Goal: Task Accomplishment & Management: Manage account settings

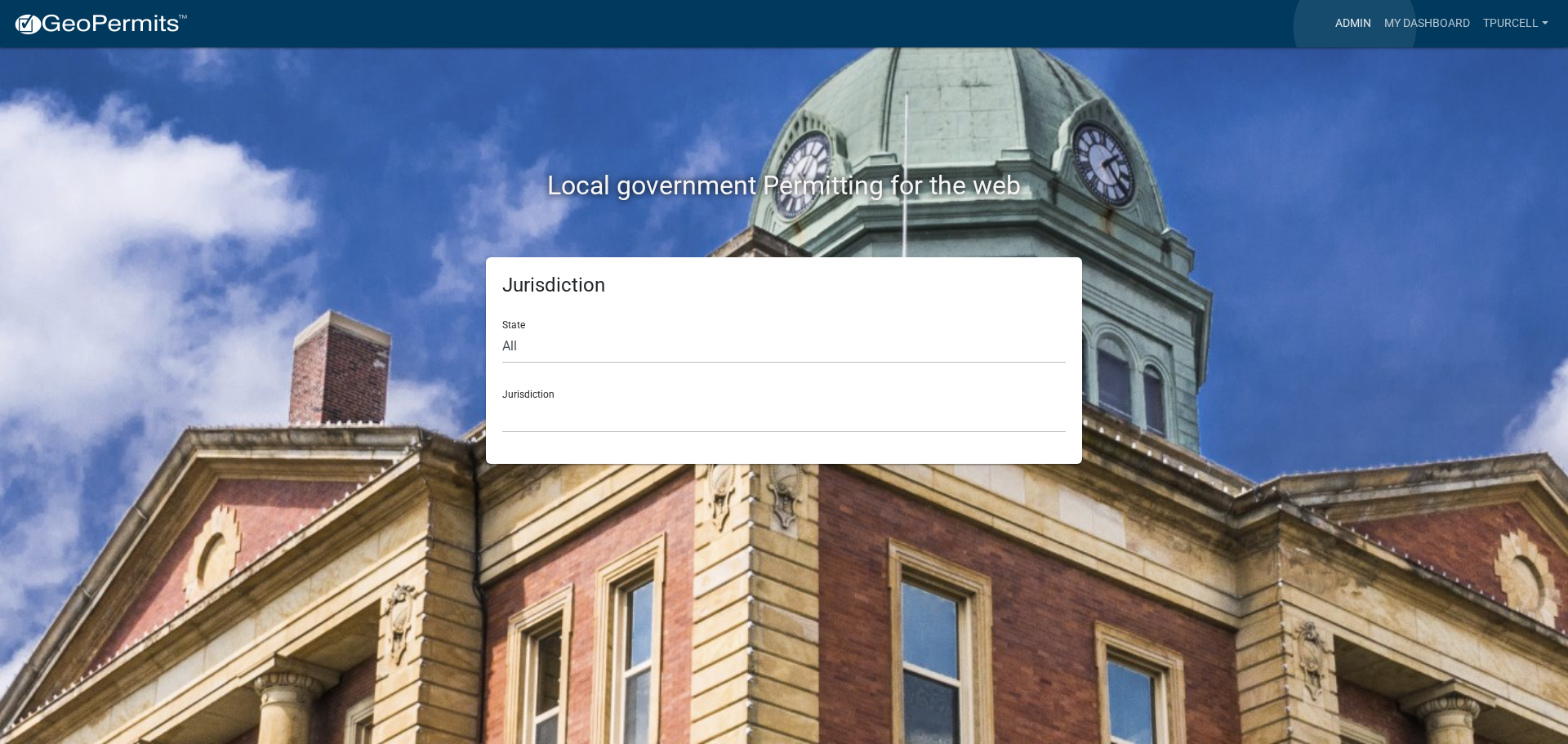
click at [1354, 27] on link "Admin" at bounding box center [1352, 24] width 49 height 31
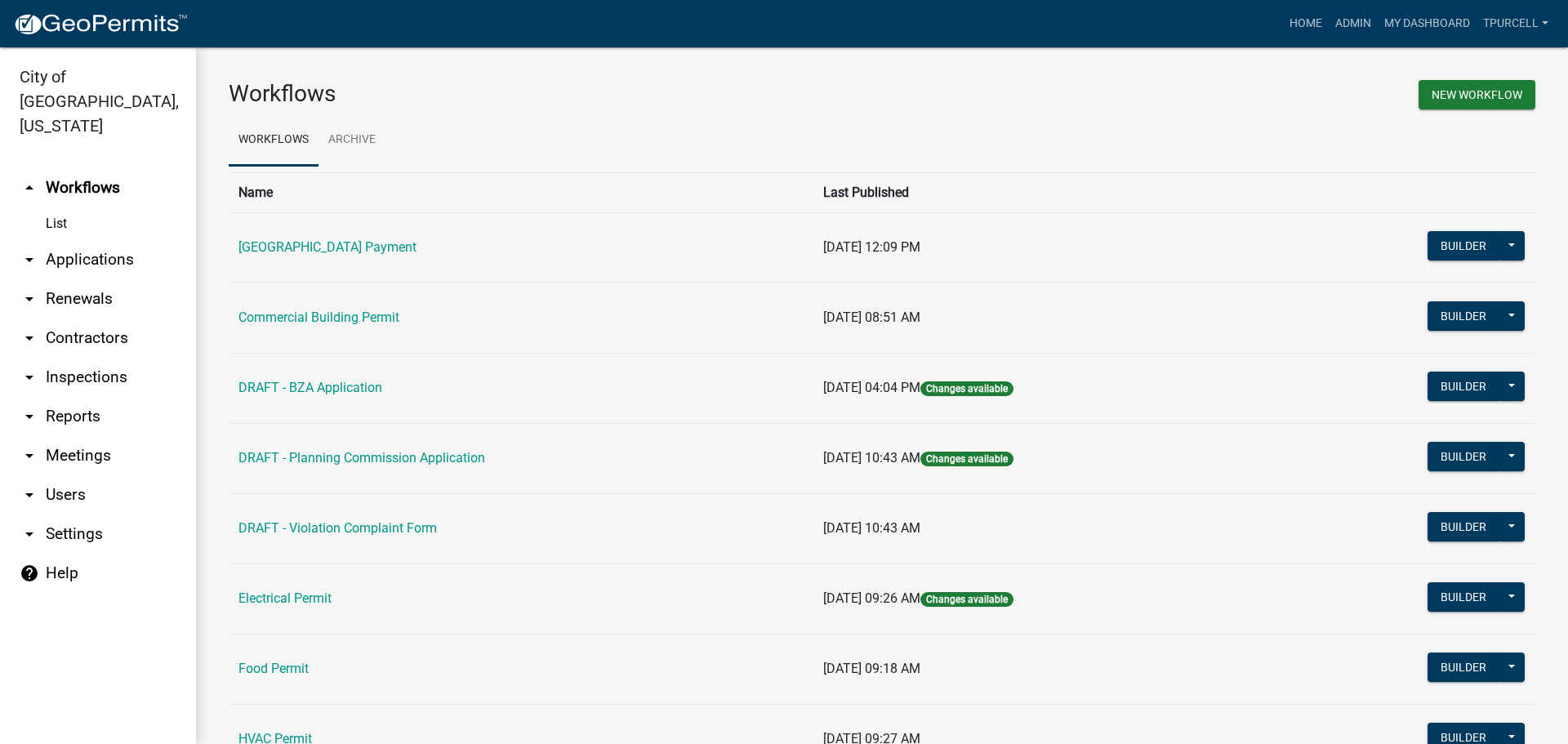
click at [74, 240] on link "arrow_drop_down Applications" at bounding box center [98, 260] width 196 height 39
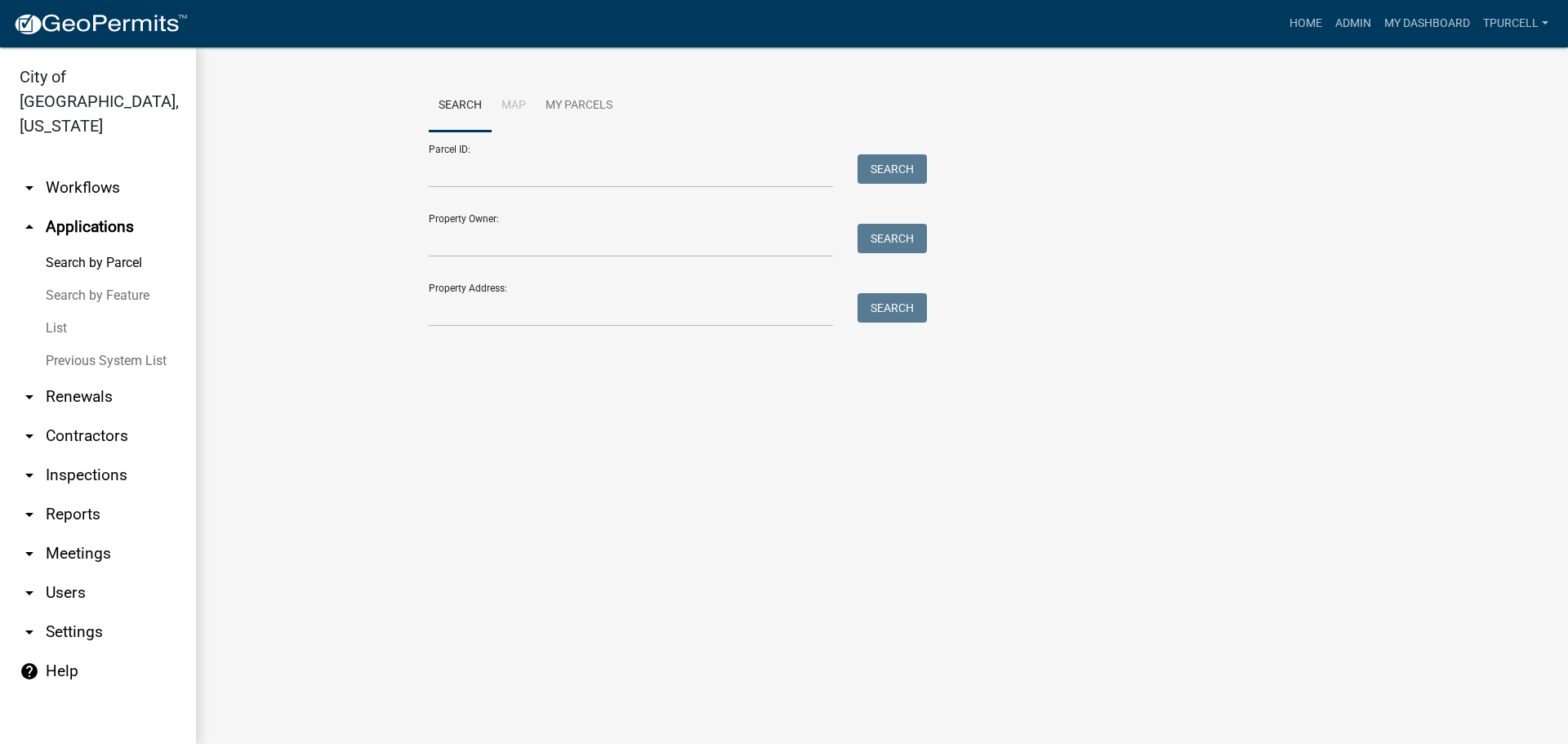
click at [66, 312] on link "List" at bounding box center [98, 328] width 196 height 32
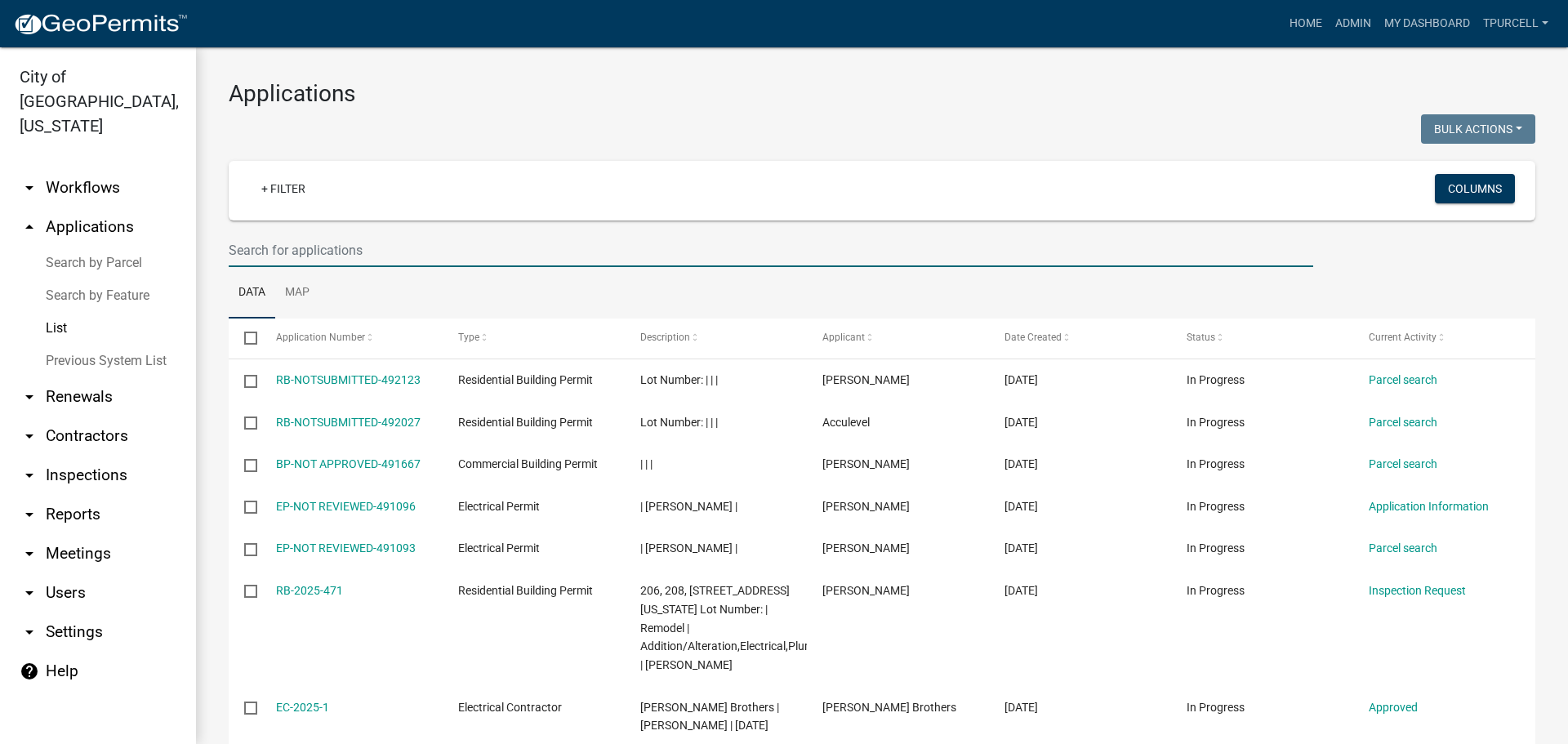
click at [271, 251] on input "text" at bounding box center [771, 250] width 1085 height 33
click at [416, 247] on input "text" at bounding box center [771, 250] width 1085 height 33
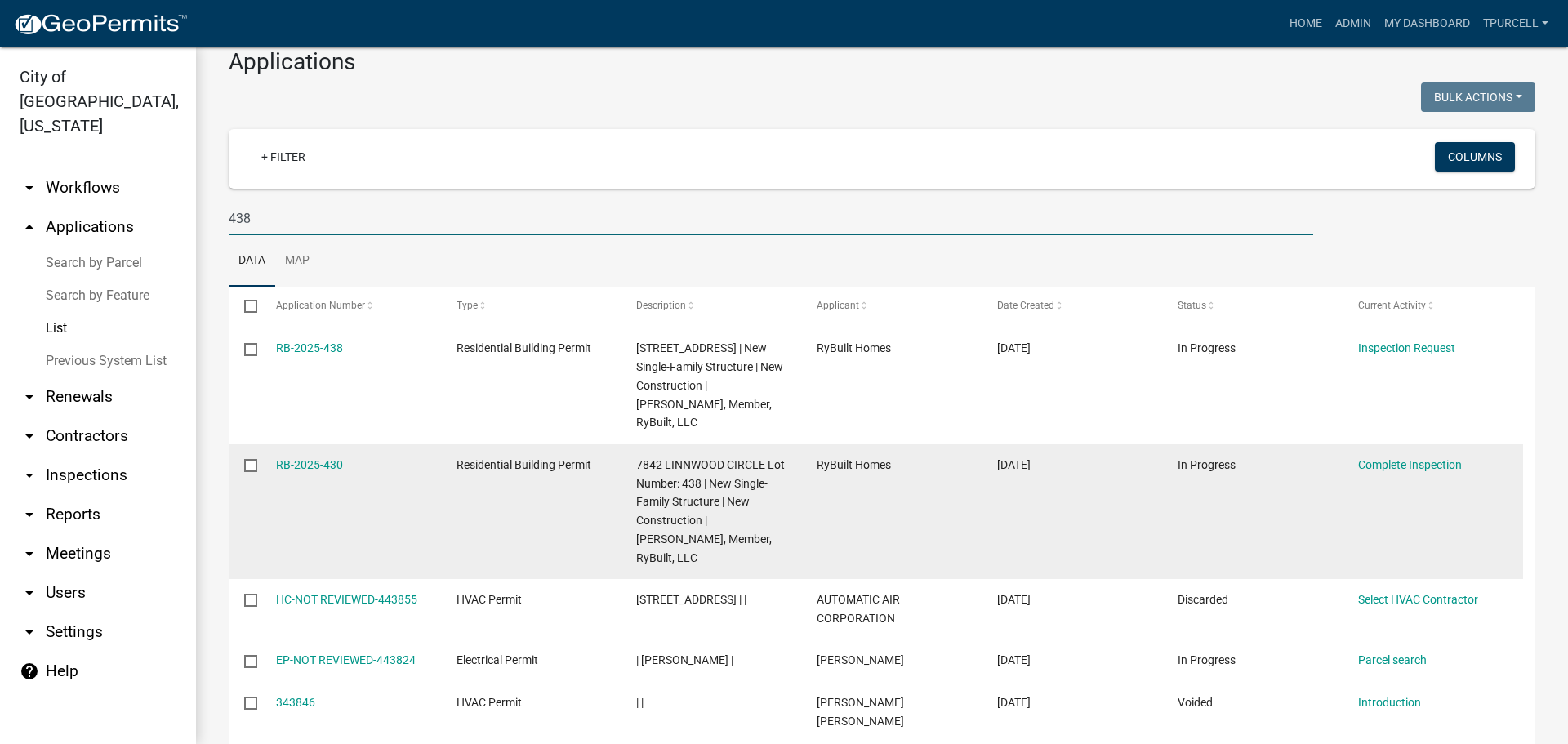
scroll to position [81, 0]
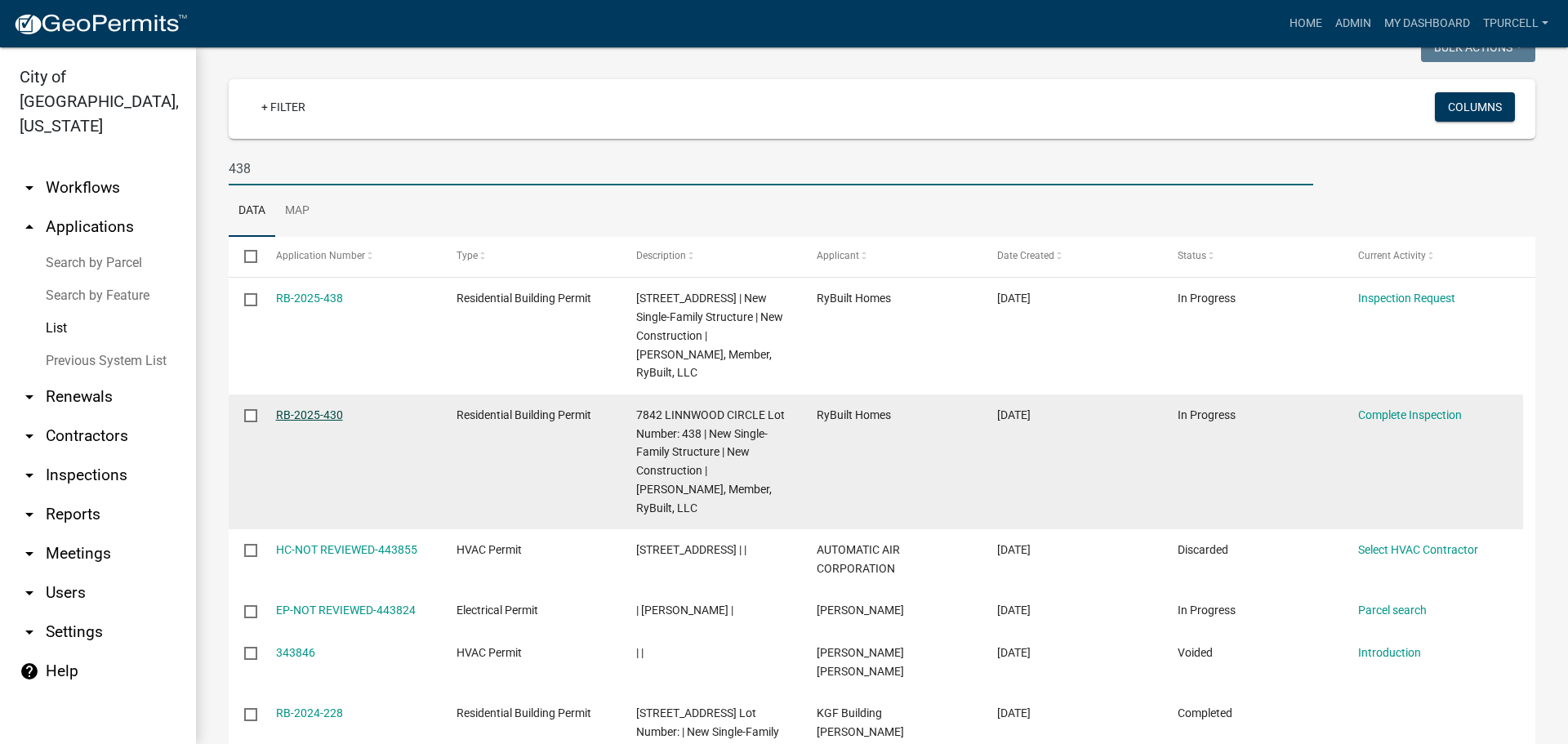
type input "438"
click at [318, 422] on link "RB-2025-430" at bounding box center [310, 414] width 67 height 13
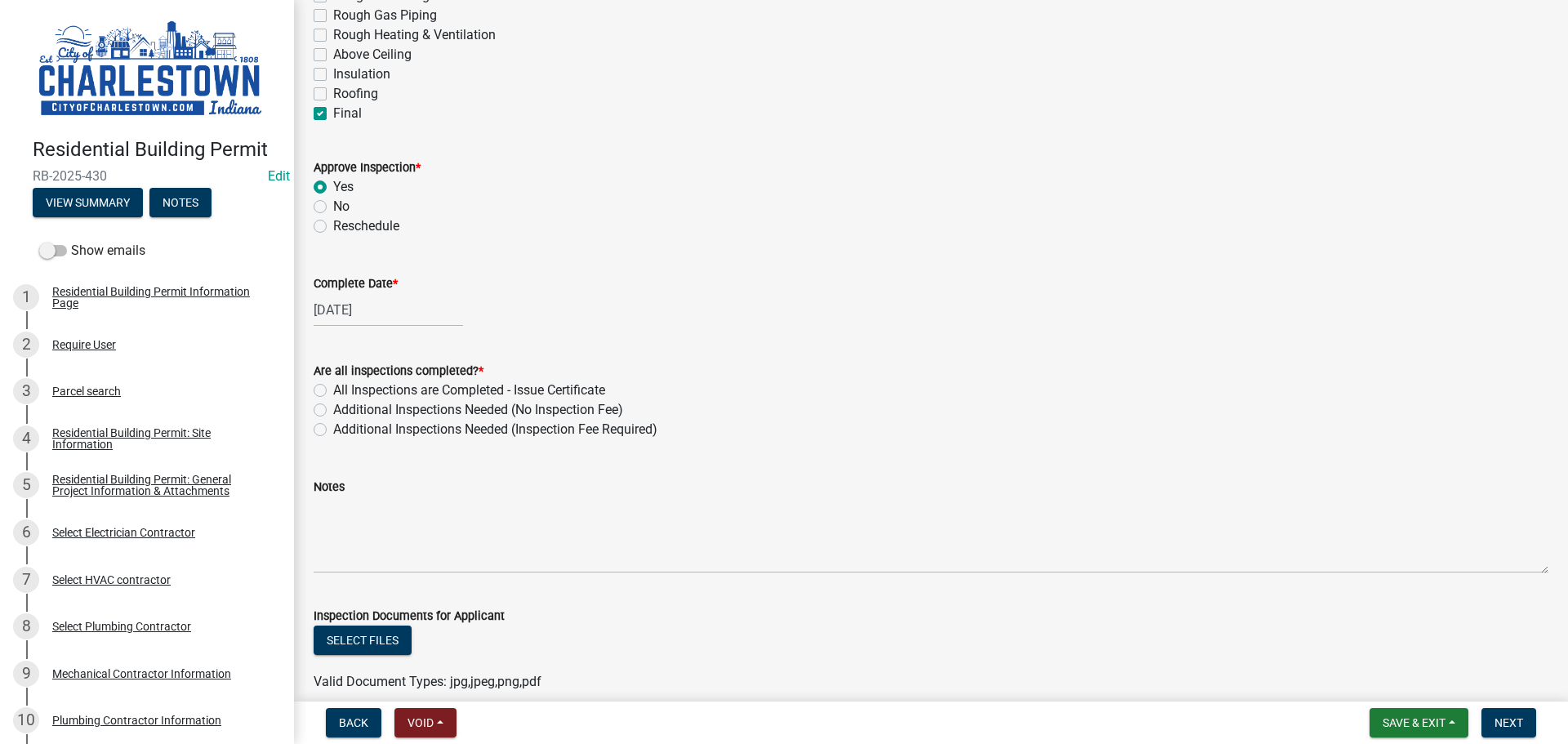
scroll to position [327, 0]
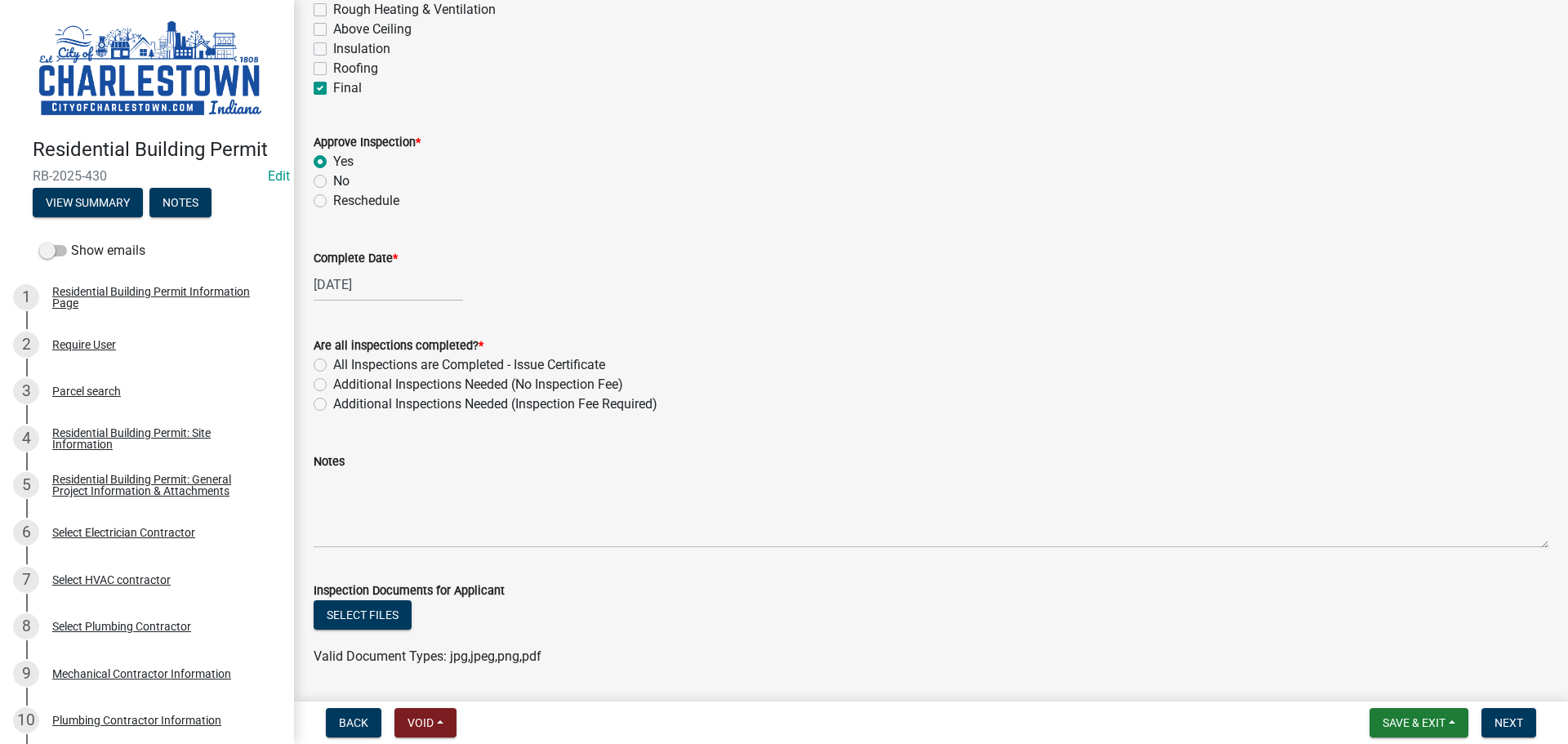
click at [327, 363] on div "All Inspections are Completed - Issue Certificate" at bounding box center [931, 364] width 1234 height 20
click at [333, 368] on label "All Inspections are Completed - Issue Certificate" at bounding box center [469, 364] width 272 height 20
click at [333, 366] on input "All Inspections are Completed - Issue Certificate" at bounding box center [338, 360] width 10 height 10
radio input "true"
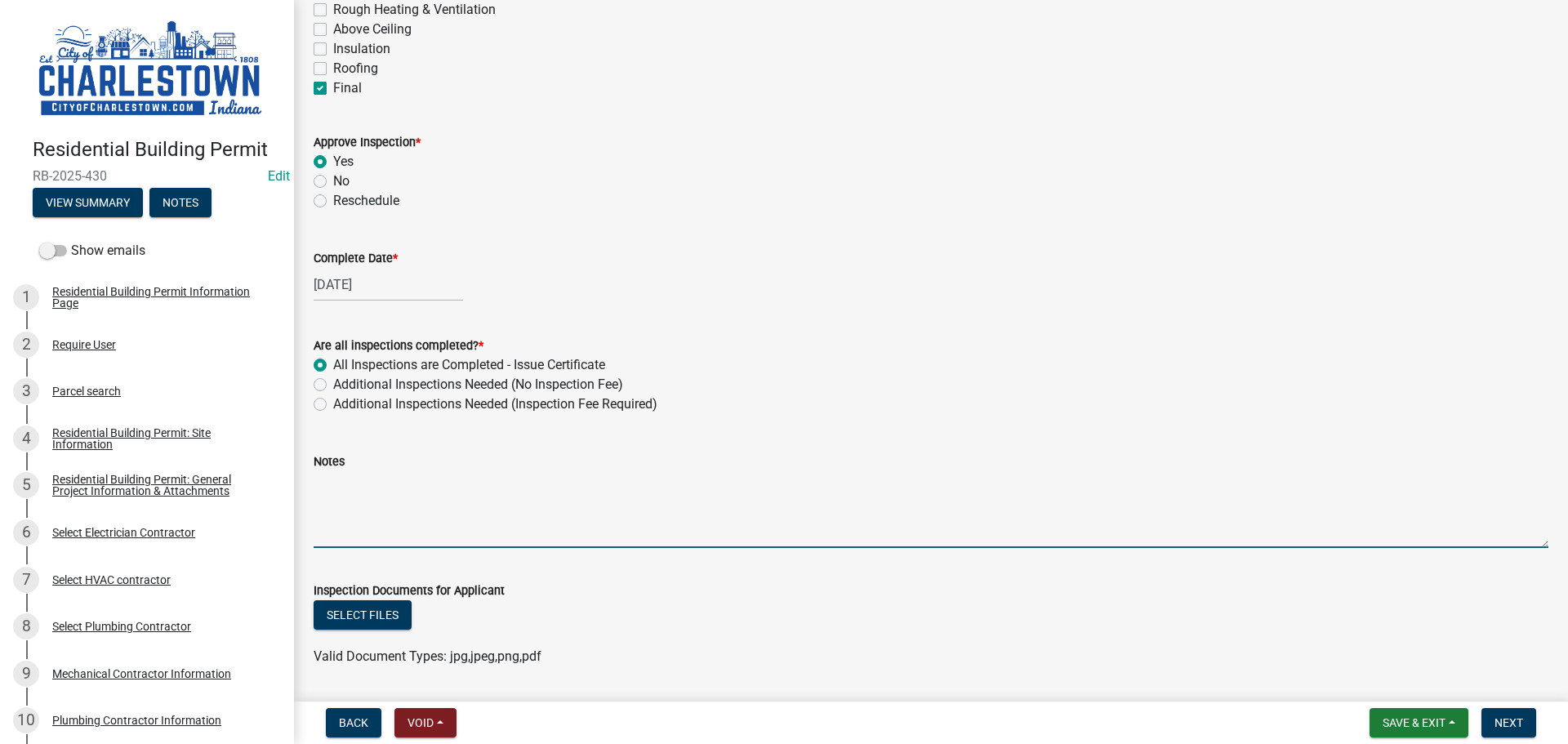
click at [341, 482] on textarea "Notes" at bounding box center [931, 510] width 1234 height 77
click at [734, 480] on textarea "the disconnect on hot water heater was insalled and the swimming pool was compl…" at bounding box center [931, 510] width 1234 height 77
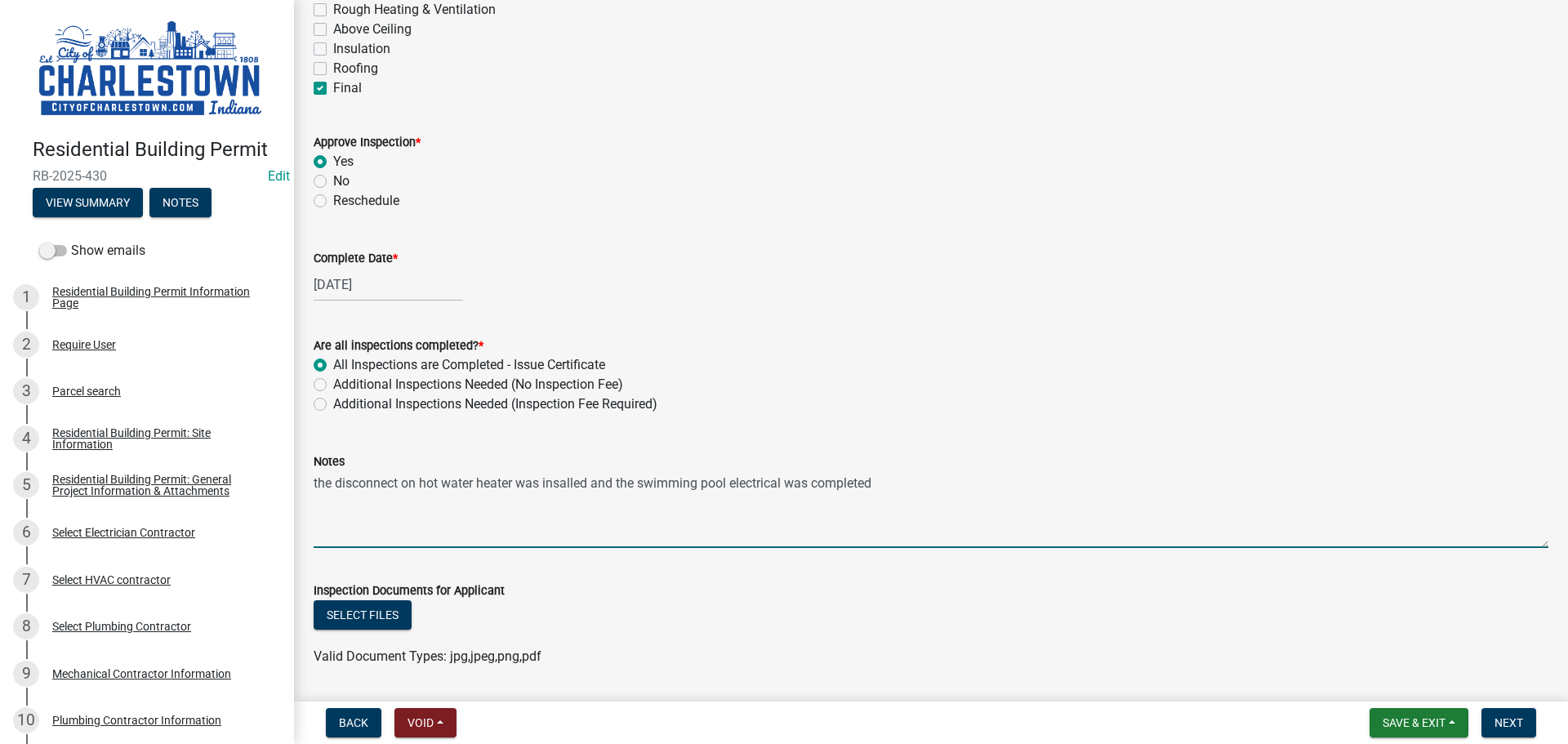
click at [569, 488] on textarea "the disconnect on hot water heater was insalled and the swimming pool electrica…" at bounding box center [931, 510] width 1234 height 77
click at [884, 485] on textarea "the disconnect on hot water heater was installed and the swimming pool electric…" at bounding box center [931, 510] width 1234 height 77
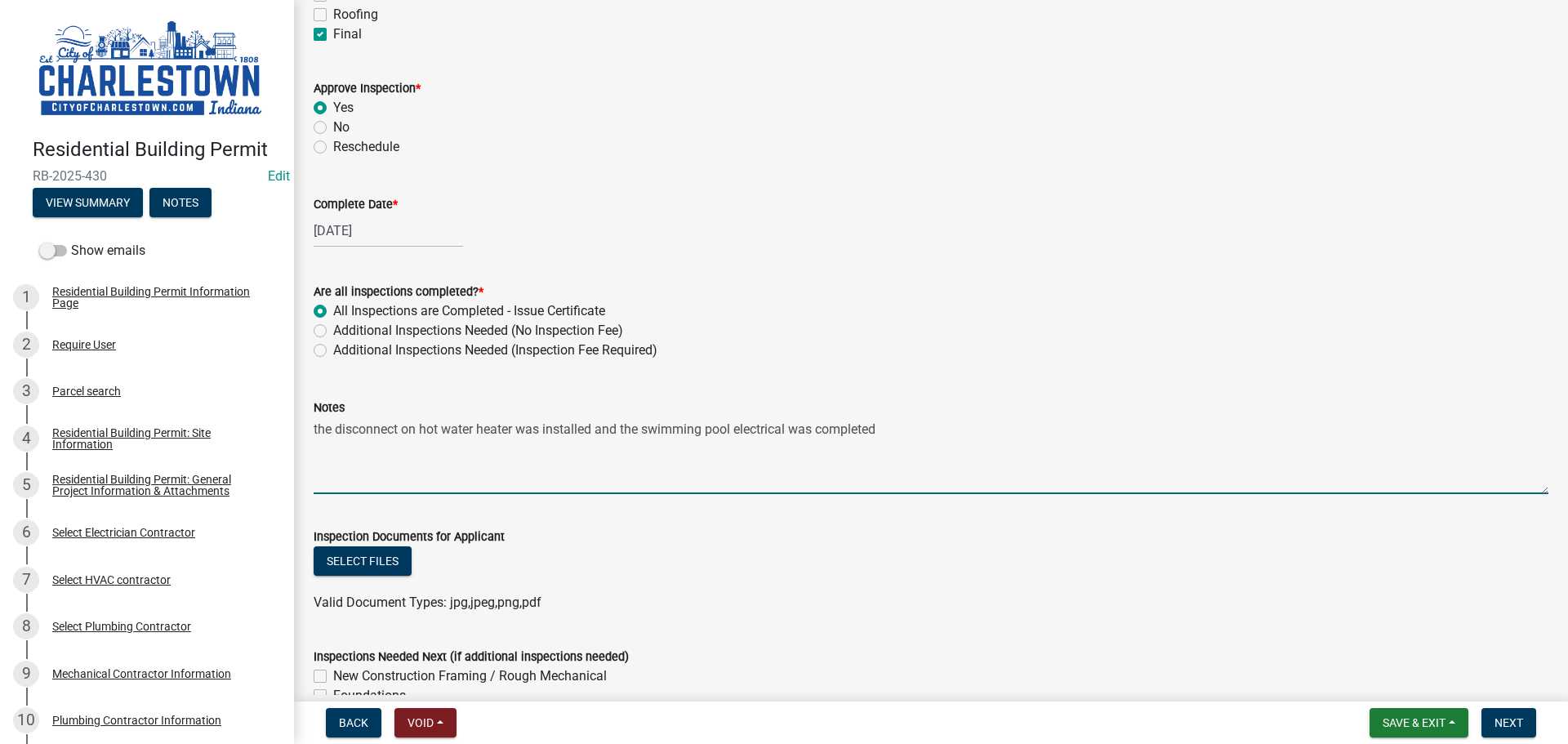
scroll to position [490, 0]
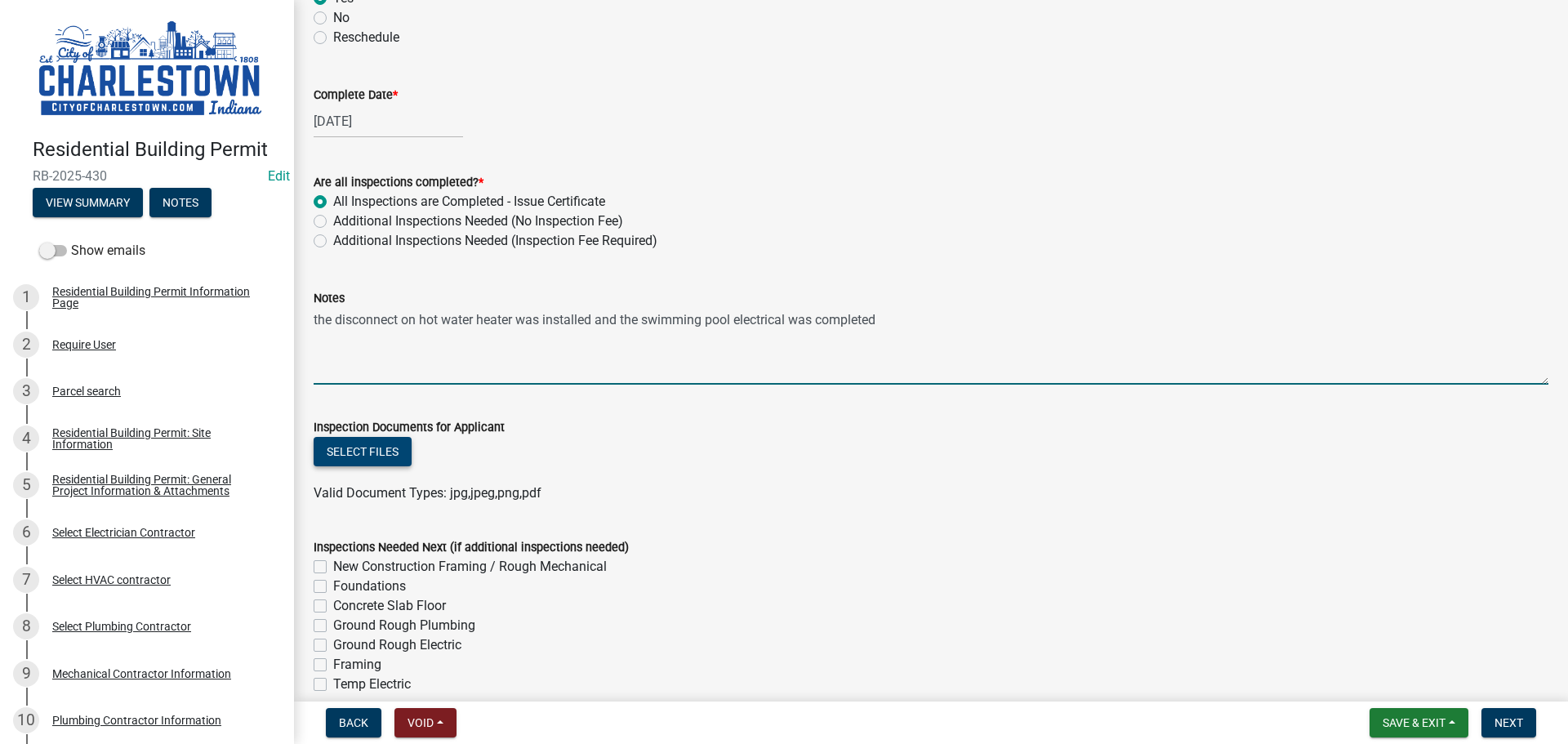
type textarea "the disconnect on hot water heater was installed and the swimming pool electric…"
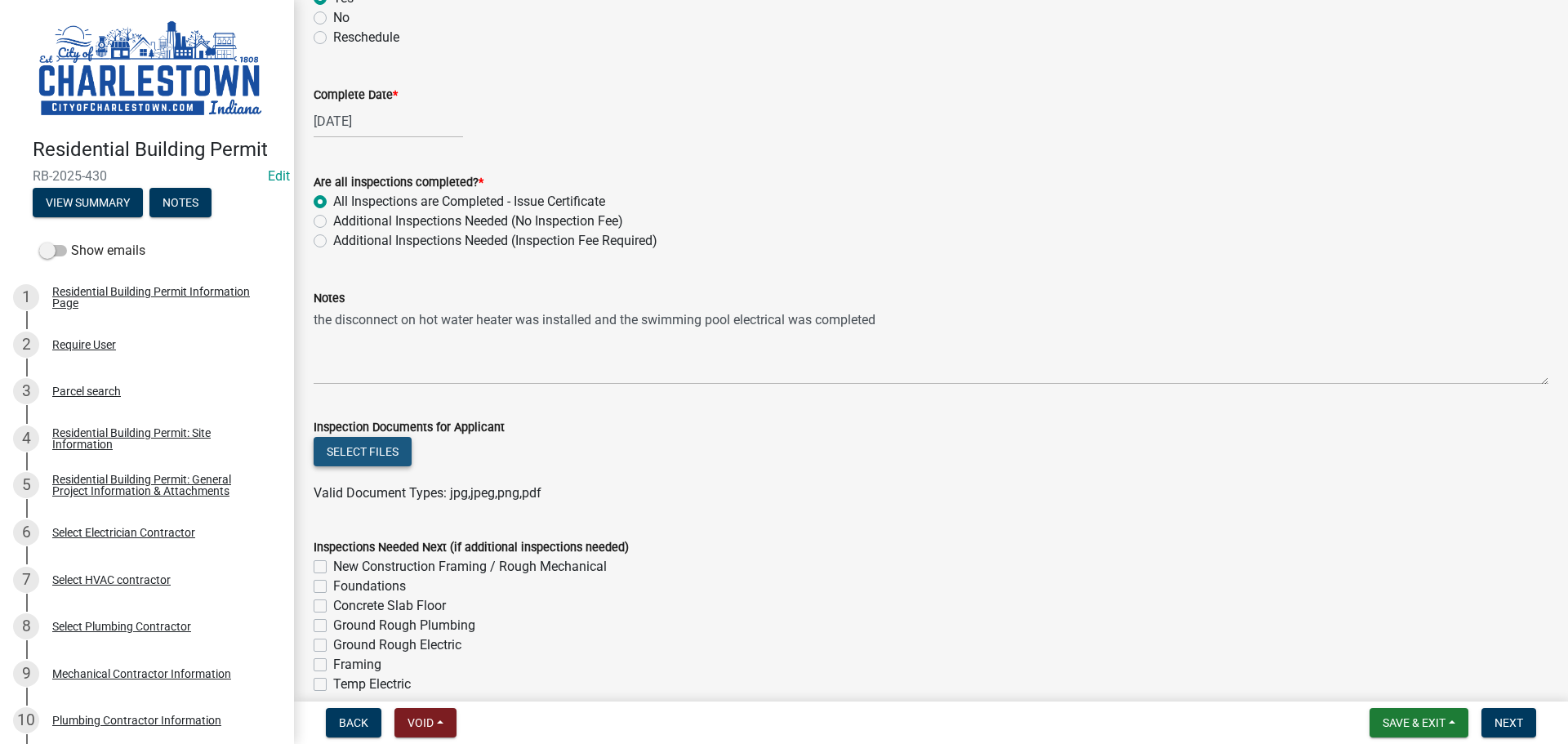
click at [367, 449] on button "Select files" at bounding box center [363, 452] width 98 height 29
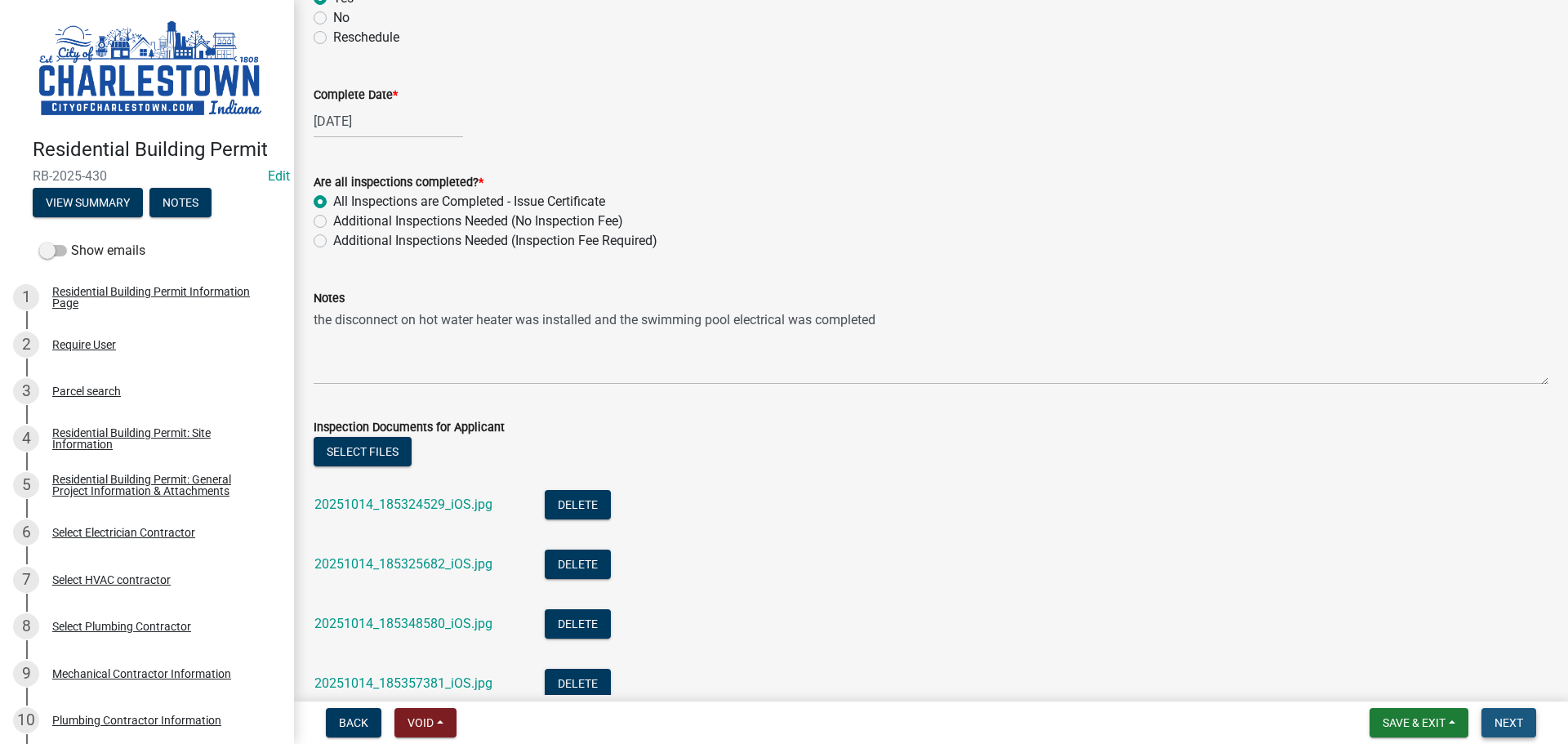
click at [1506, 732] on button "Next" at bounding box center [1508, 723] width 55 height 29
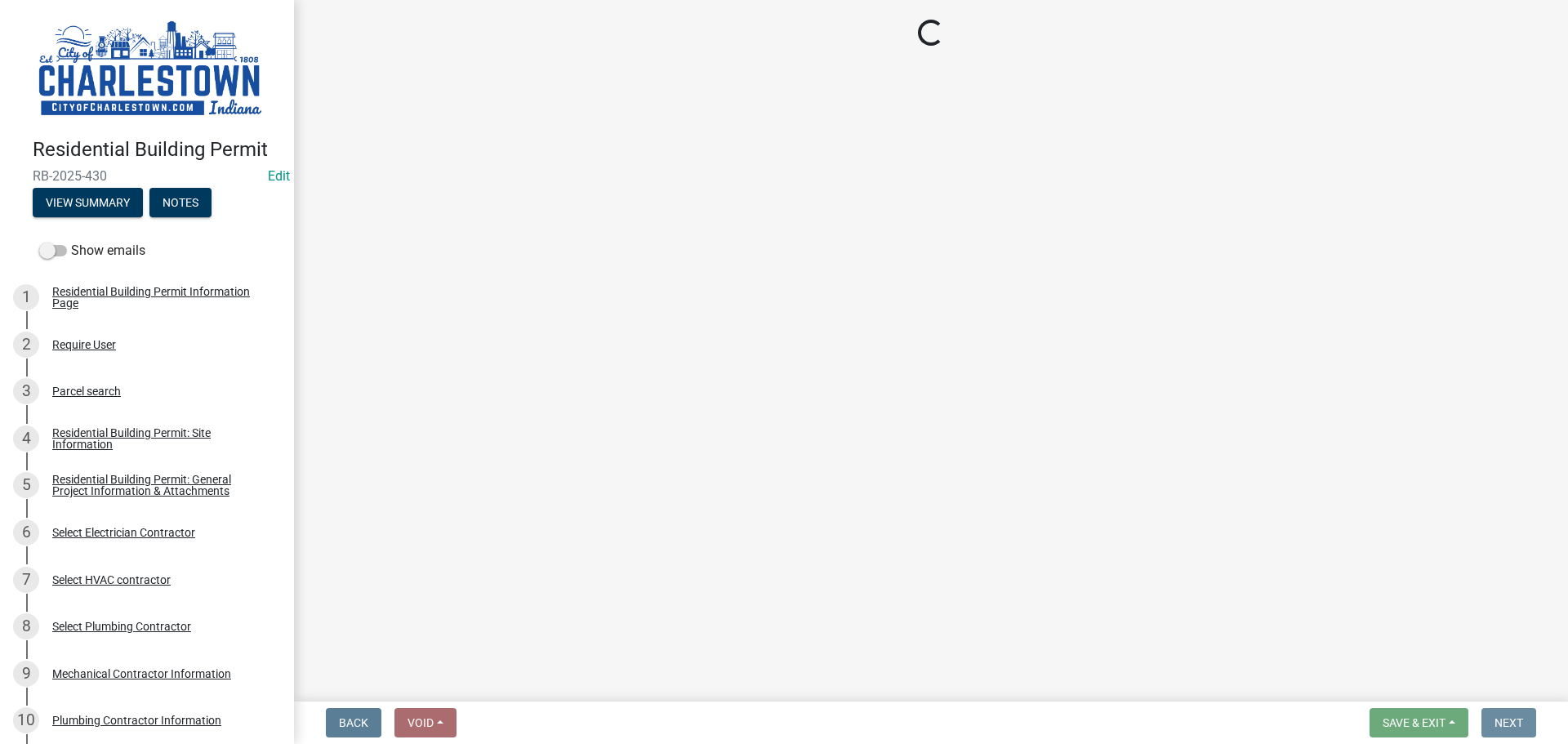
scroll to position [0, 0]
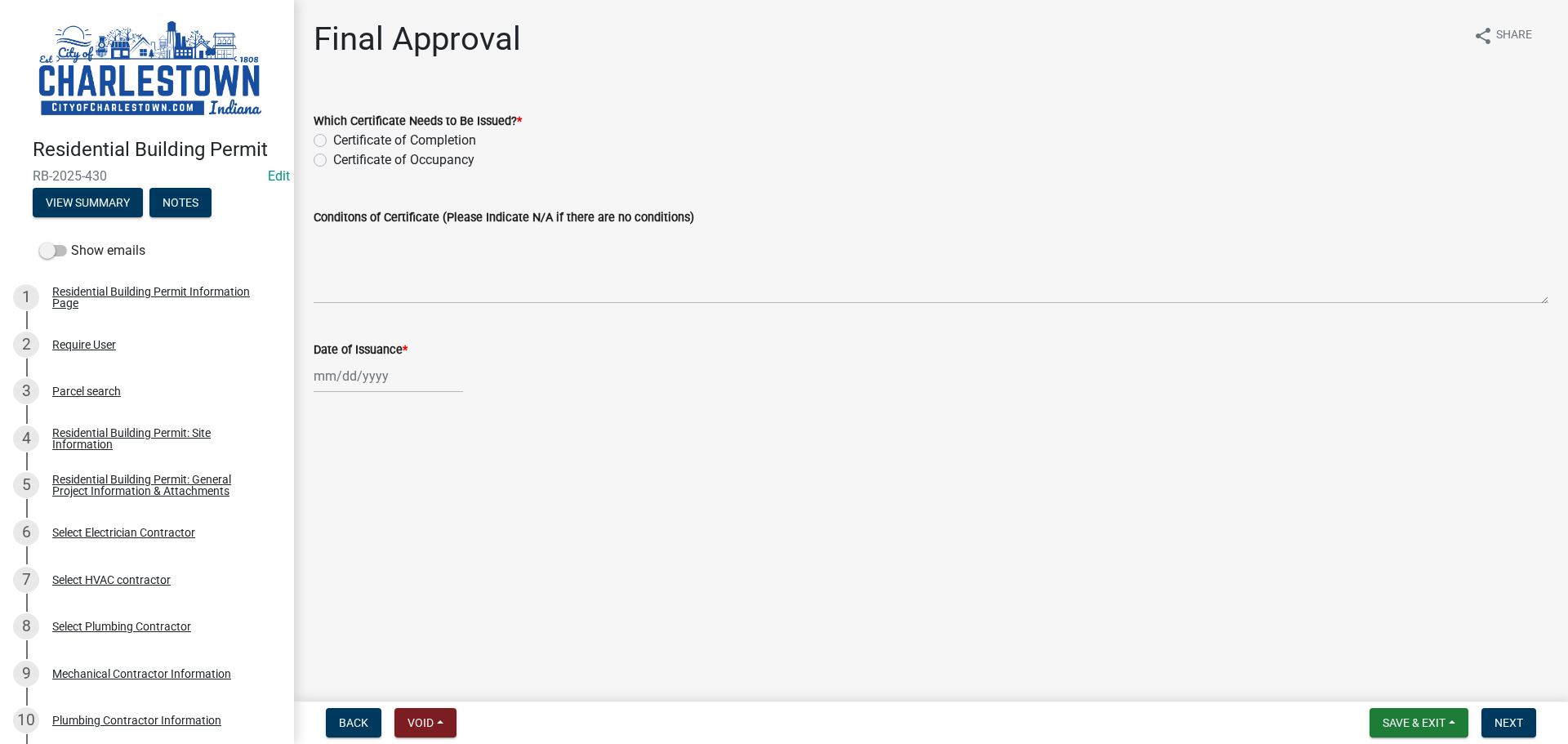
click at [333, 162] on label "Certificate of Occupancy" at bounding box center [403, 160] width 141 height 20
click at [333, 161] on input "Certificate of Occupancy" at bounding box center [338, 156] width 10 height 10
radio input "true"
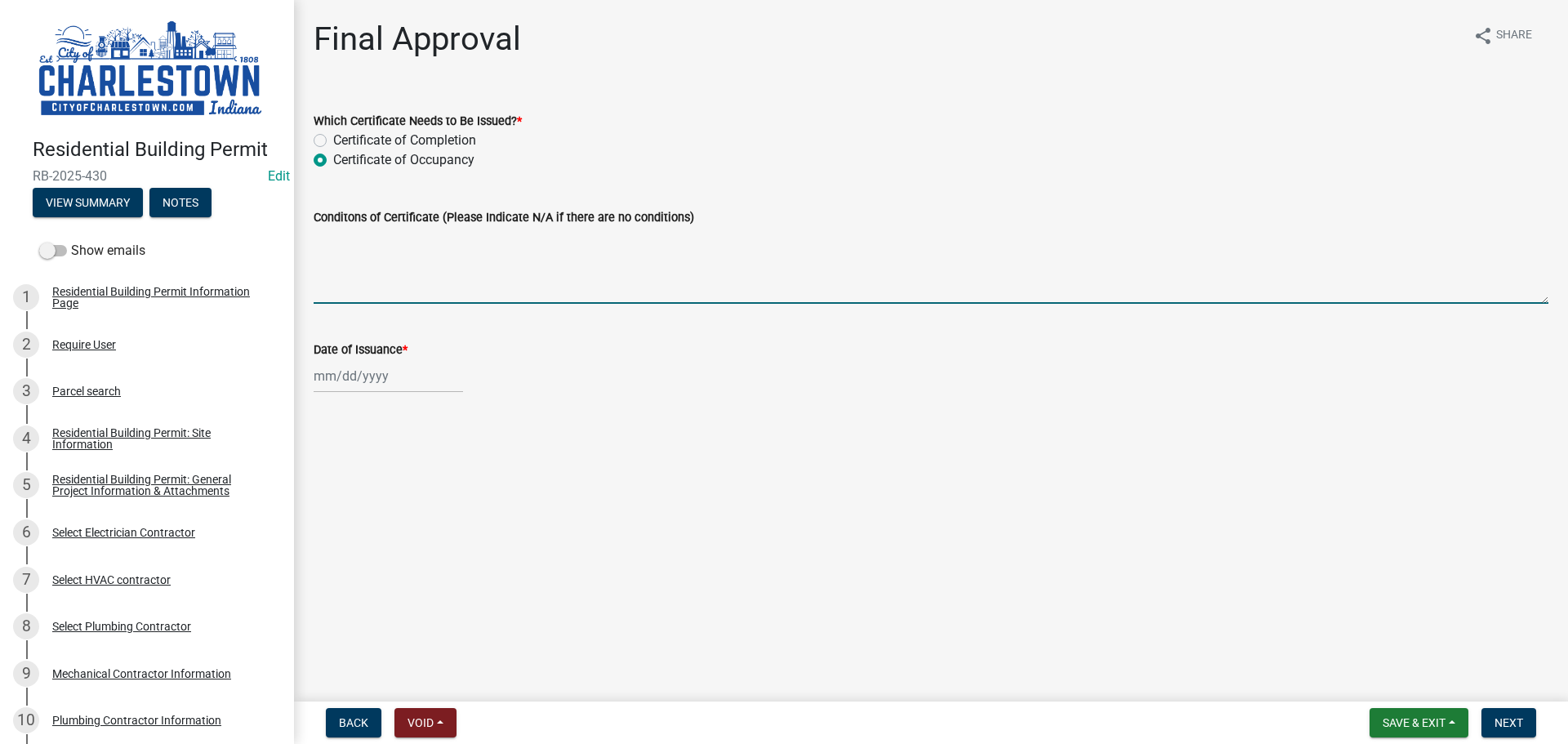
click at [374, 239] on textarea "Conditons of Certificate (Please Indicate N/A if there are no conditions)" at bounding box center [931, 265] width 1234 height 77
type textarea "N/A"
click at [364, 376] on div at bounding box center [388, 375] width 150 height 33
select select "10"
select select "2025"
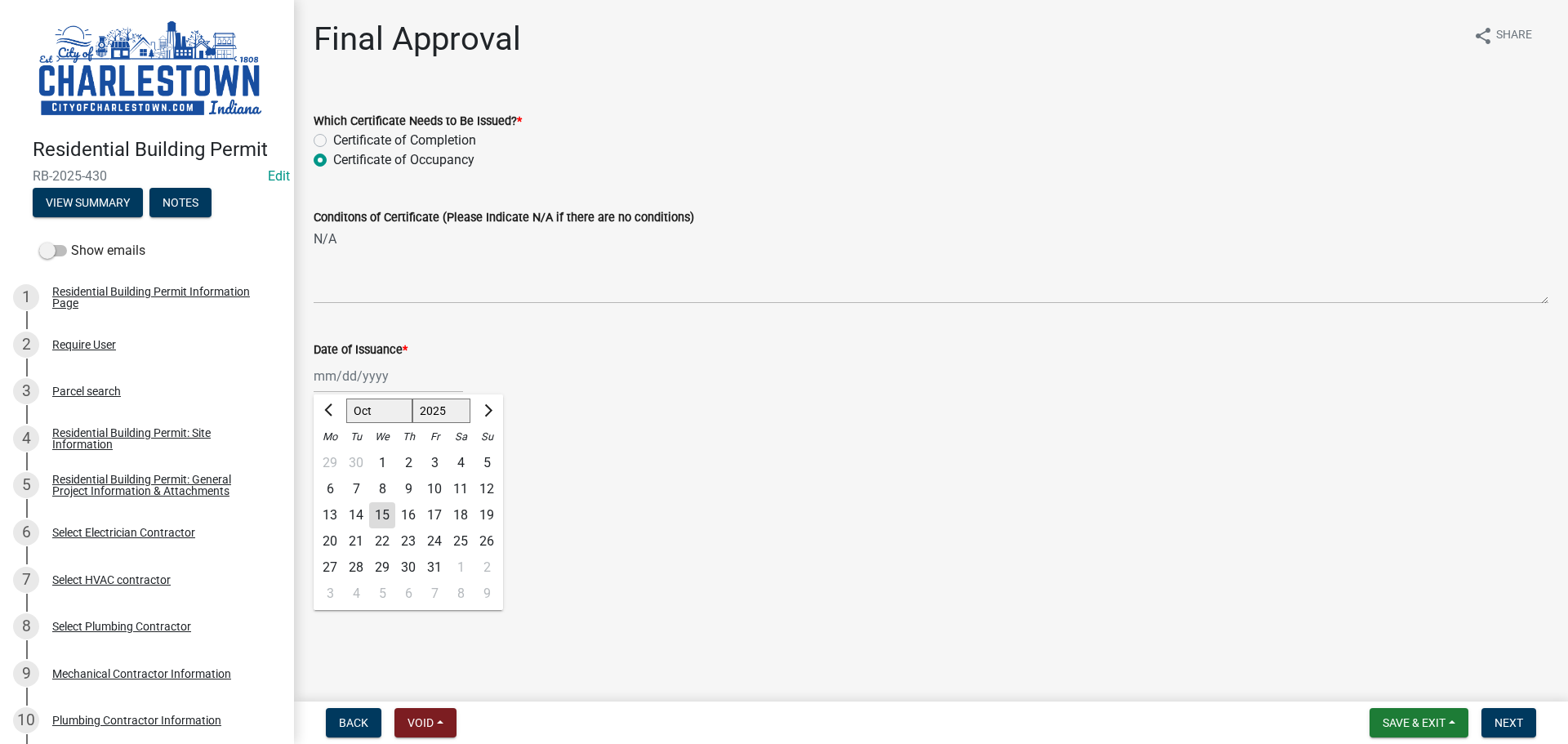
click at [387, 521] on div "15" at bounding box center [382, 515] width 27 height 27
type input "10/15/2025"
click at [1511, 721] on span "Next" at bounding box center [1508, 722] width 28 height 13
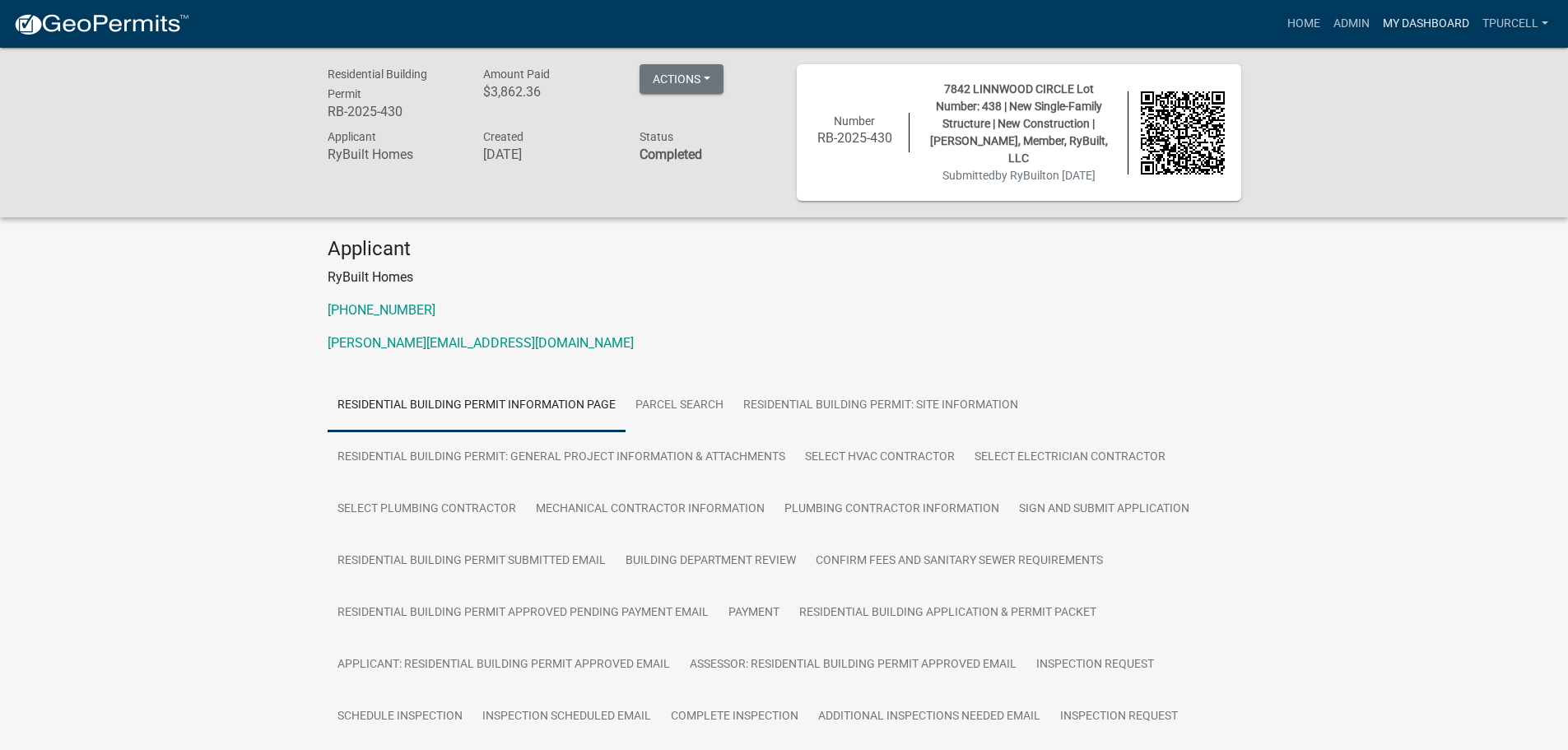
click at [1418, 22] on link "My Dashboard" at bounding box center [1426, 24] width 99 height 31
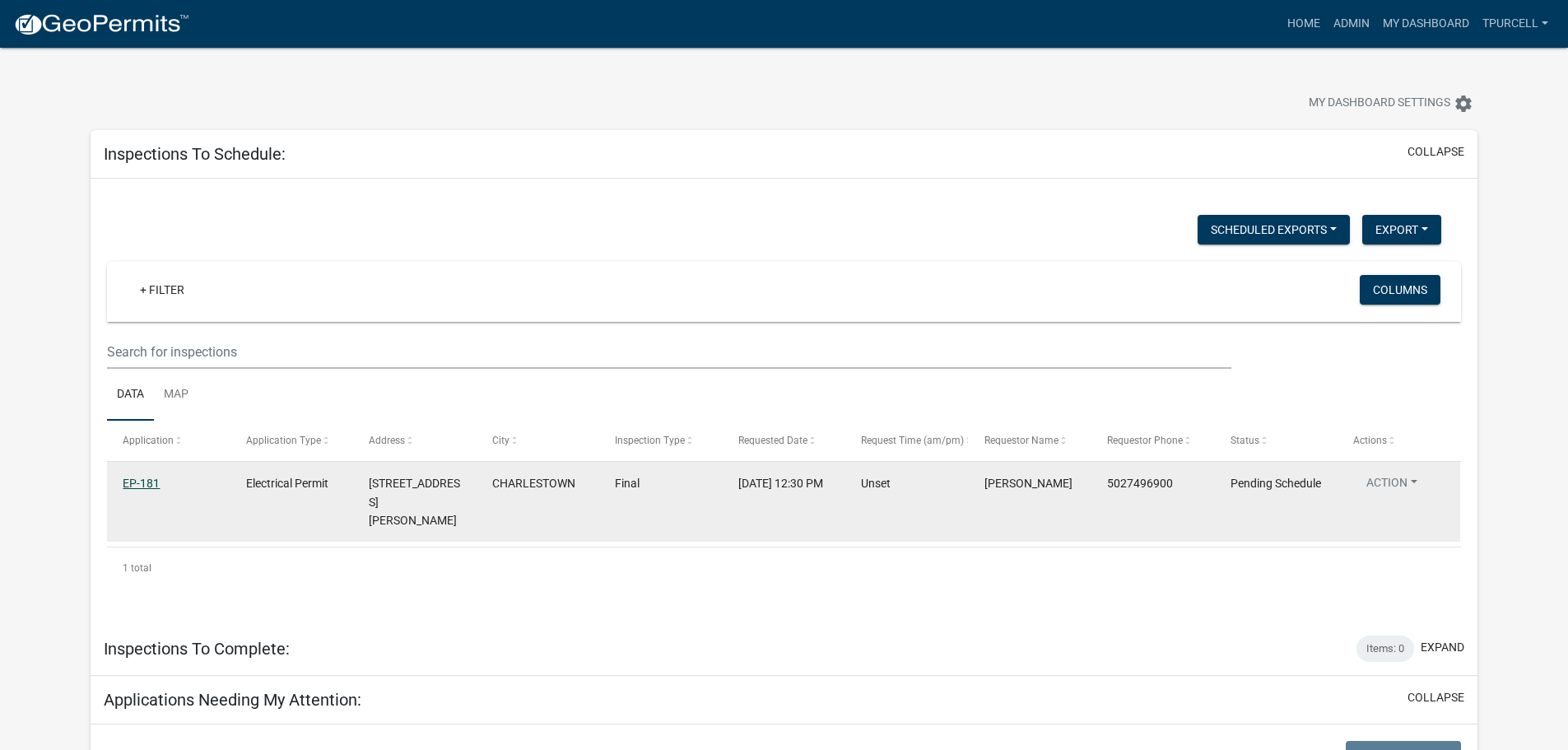
click at [141, 485] on link "EP-181" at bounding box center [141, 483] width 37 height 13
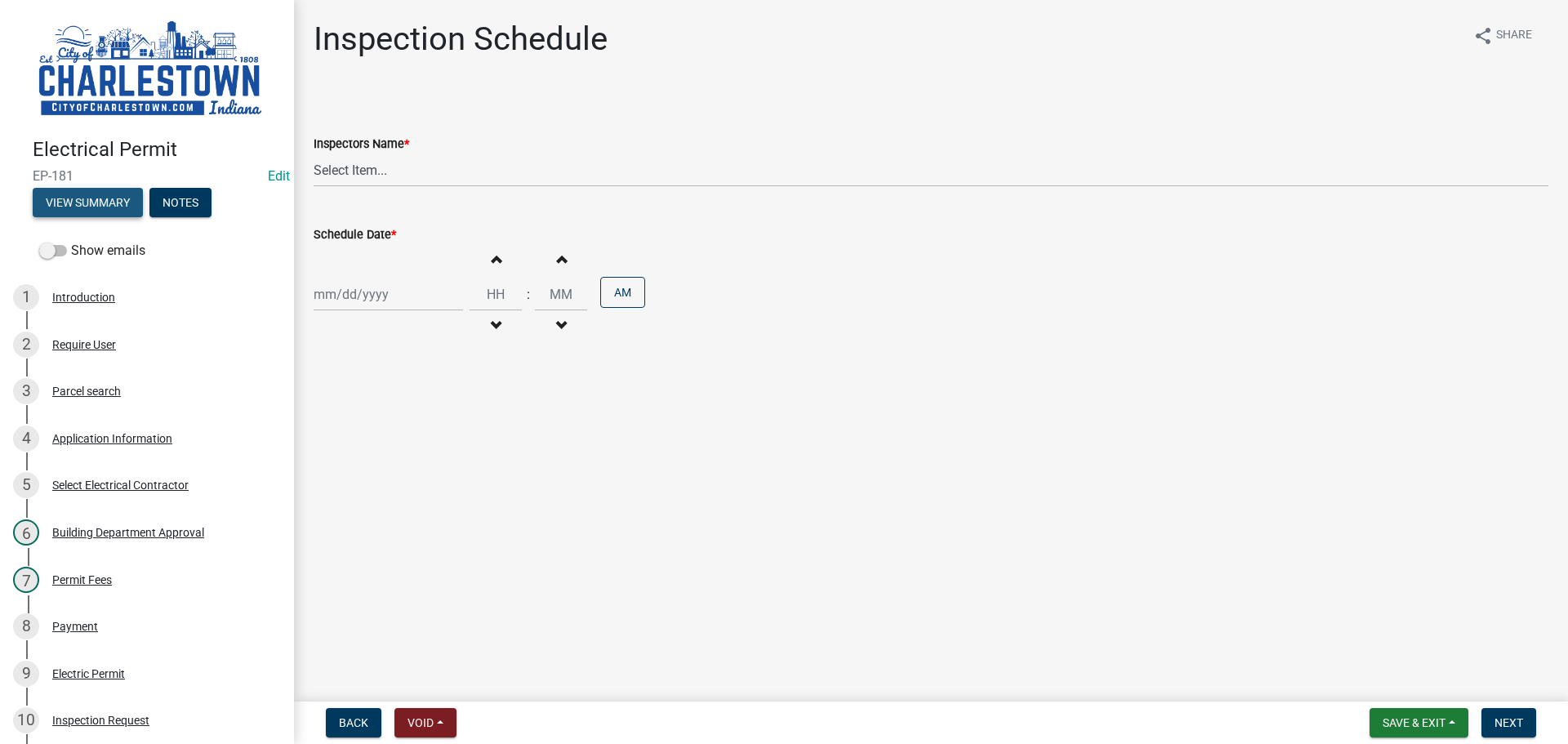
click at [104, 190] on button "View Summary" at bounding box center [87, 203] width 110 height 29
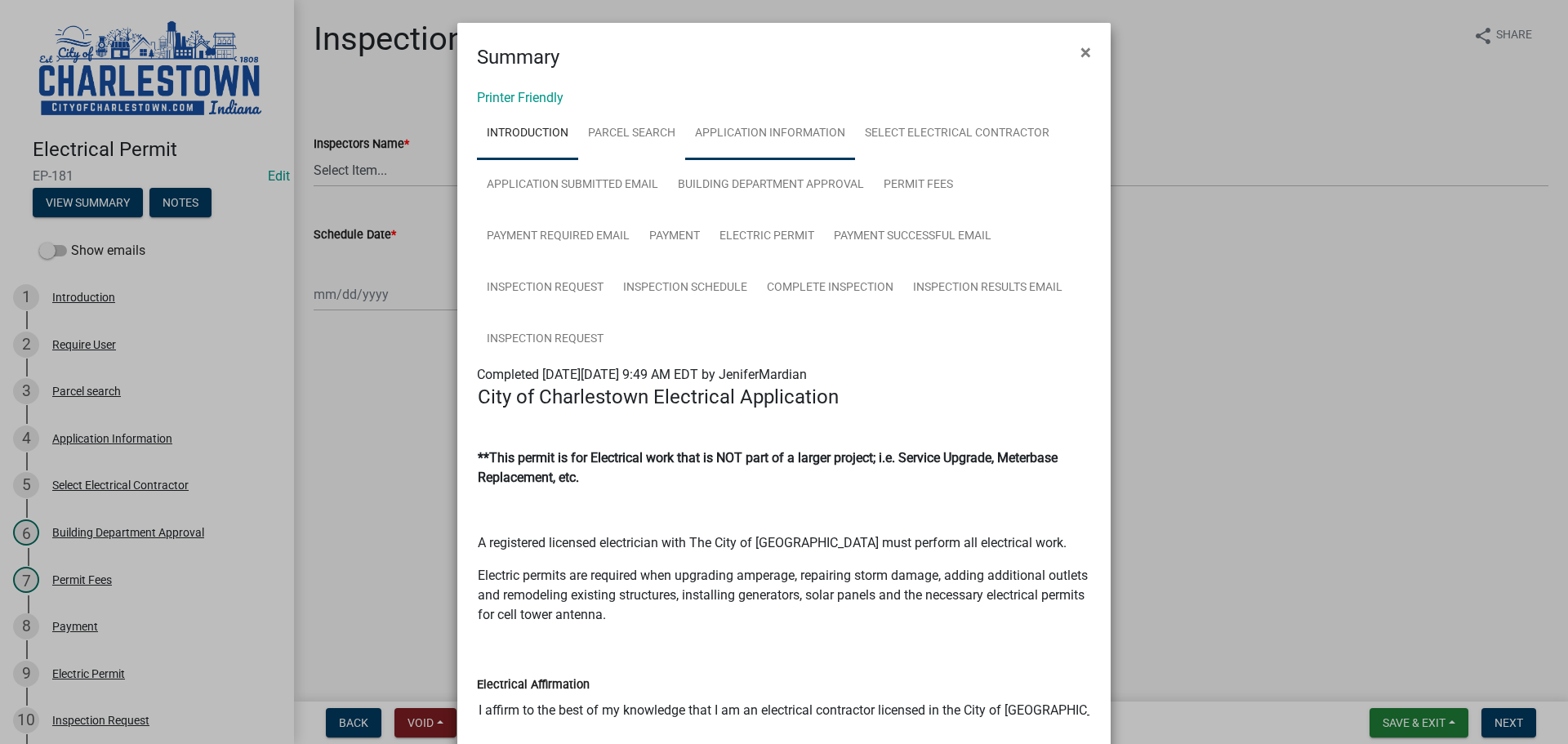
click at [754, 126] on link "Application Information" at bounding box center [770, 133] width 170 height 52
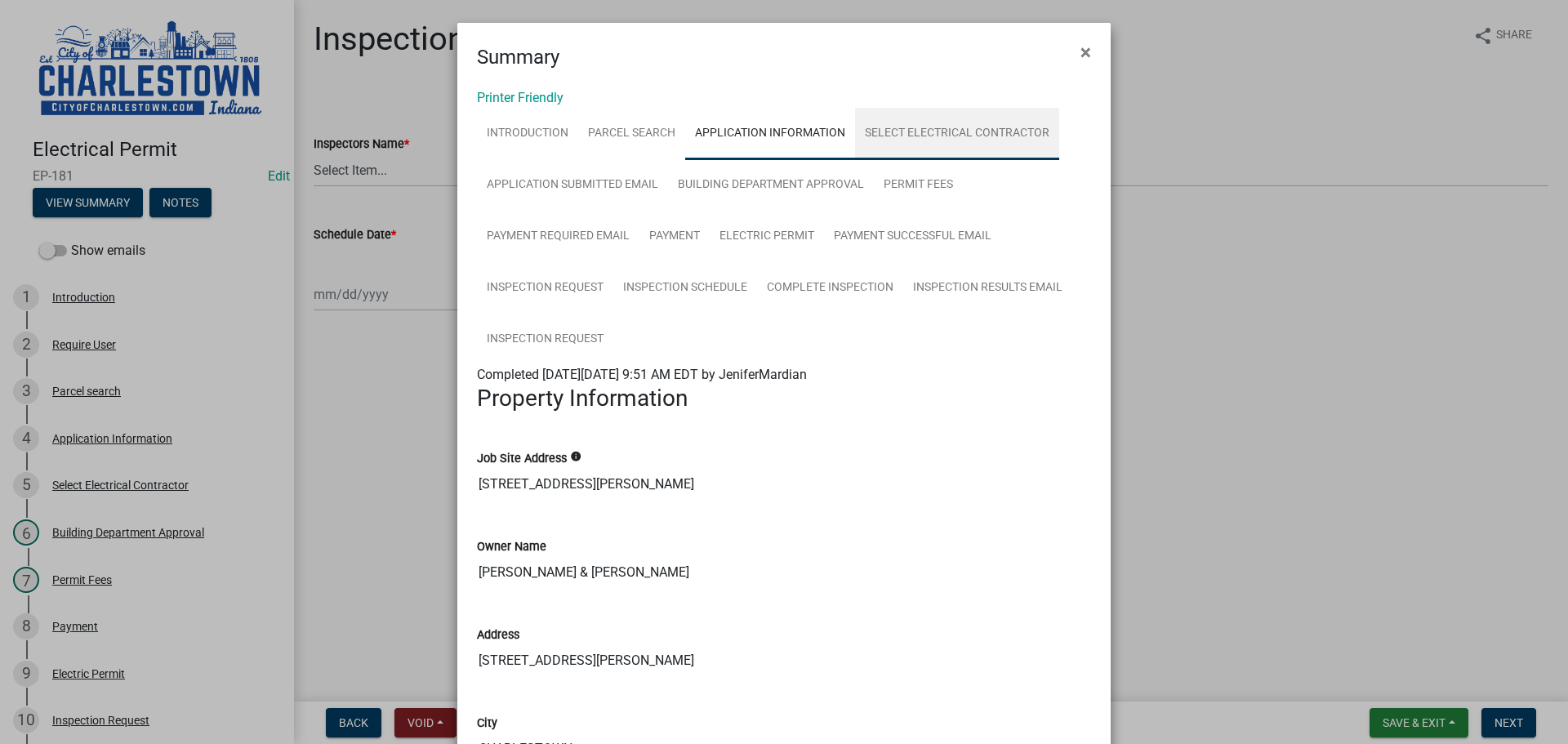
click at [932, 130] on link "Select Electrical Contractor" at bounding box center [956, 133] width 204 height 52
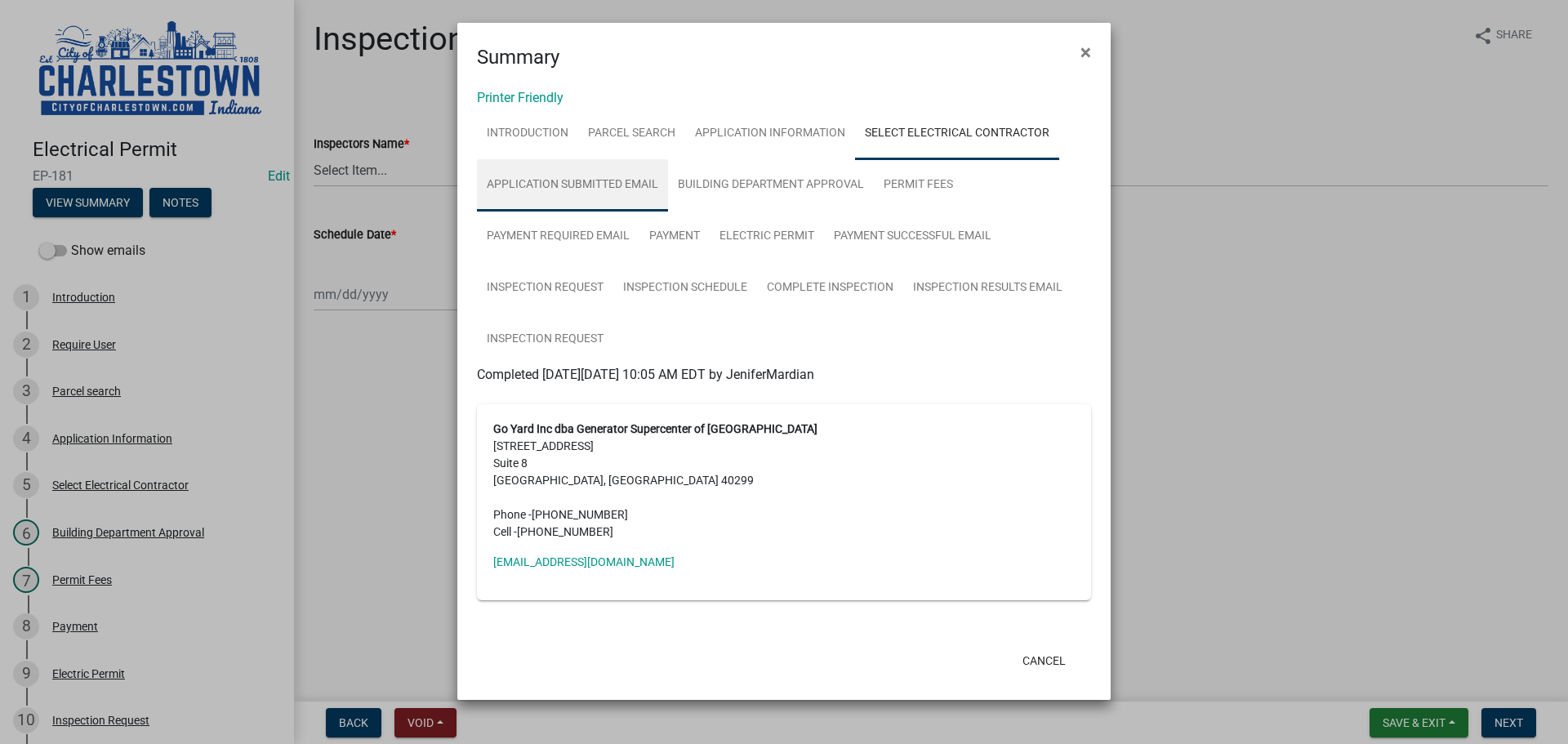
click at [622, 183] on link "Application Submitted Email" at bounding box center [571, 185] width 191 height 52
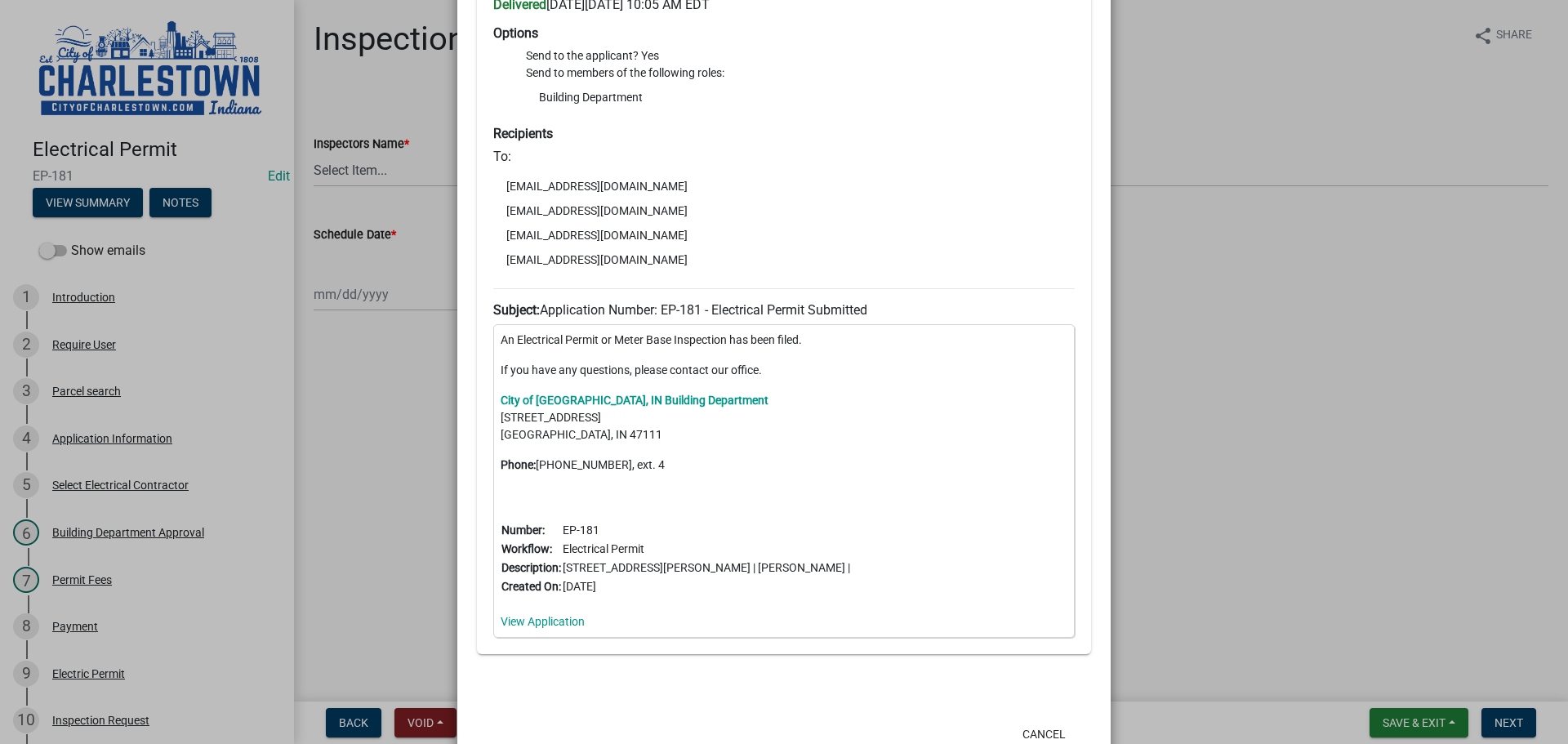
scroll to position [490, 0]
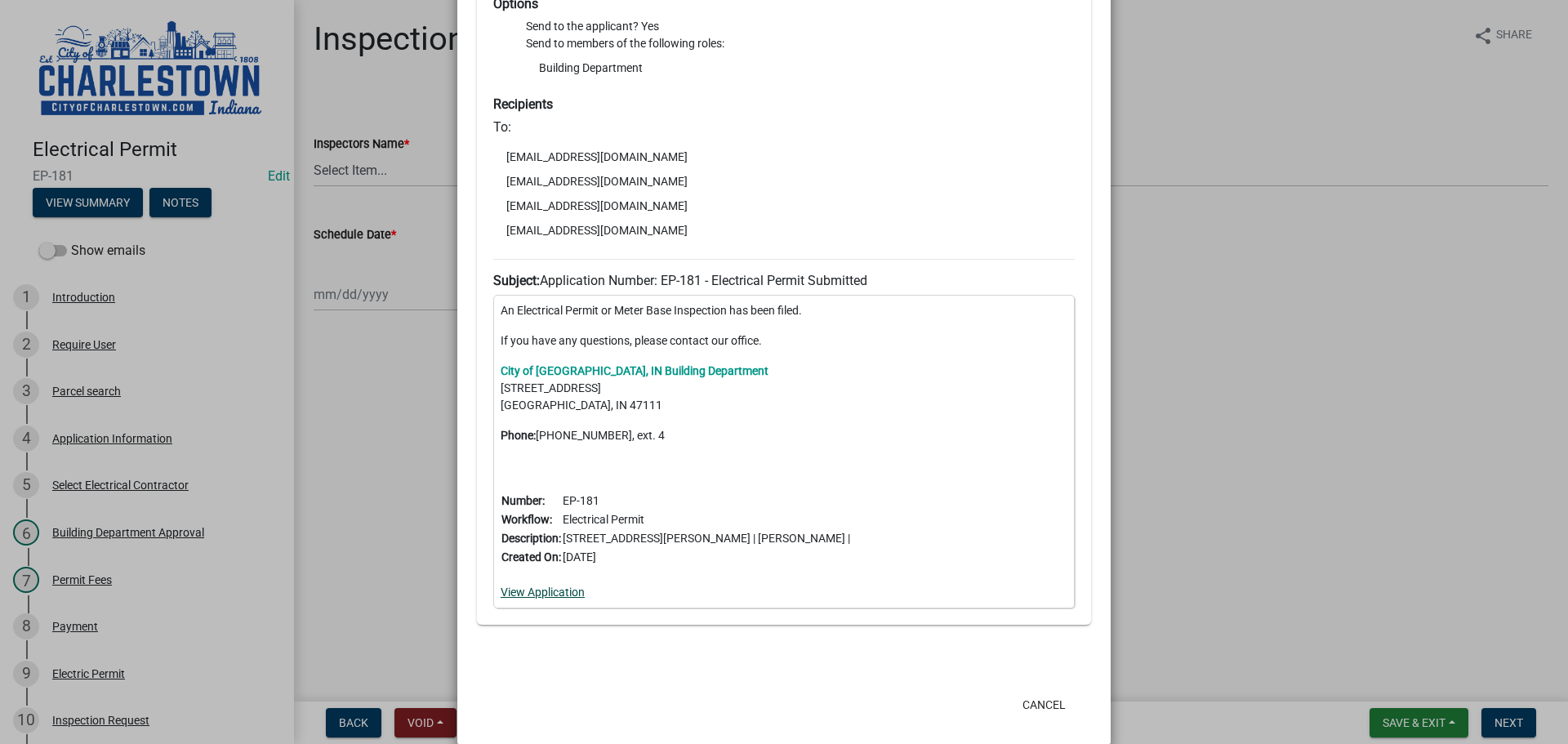
click at [551, 588] on link "View Application" at bounding box center [542, 591] width 84 height 13
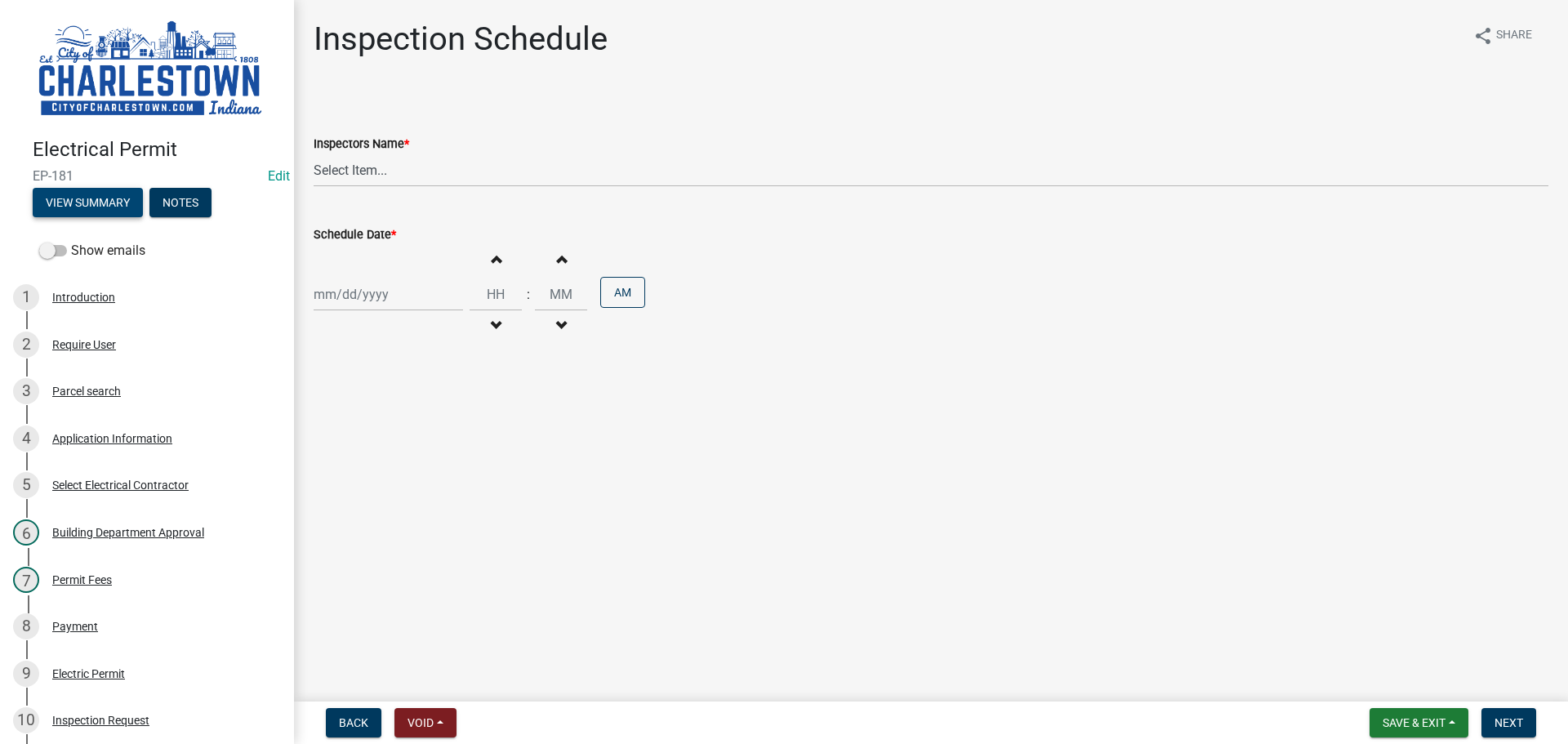
click at [113, 198] on button "View Summary" at bounding box center [87, 203] width 110 height 29
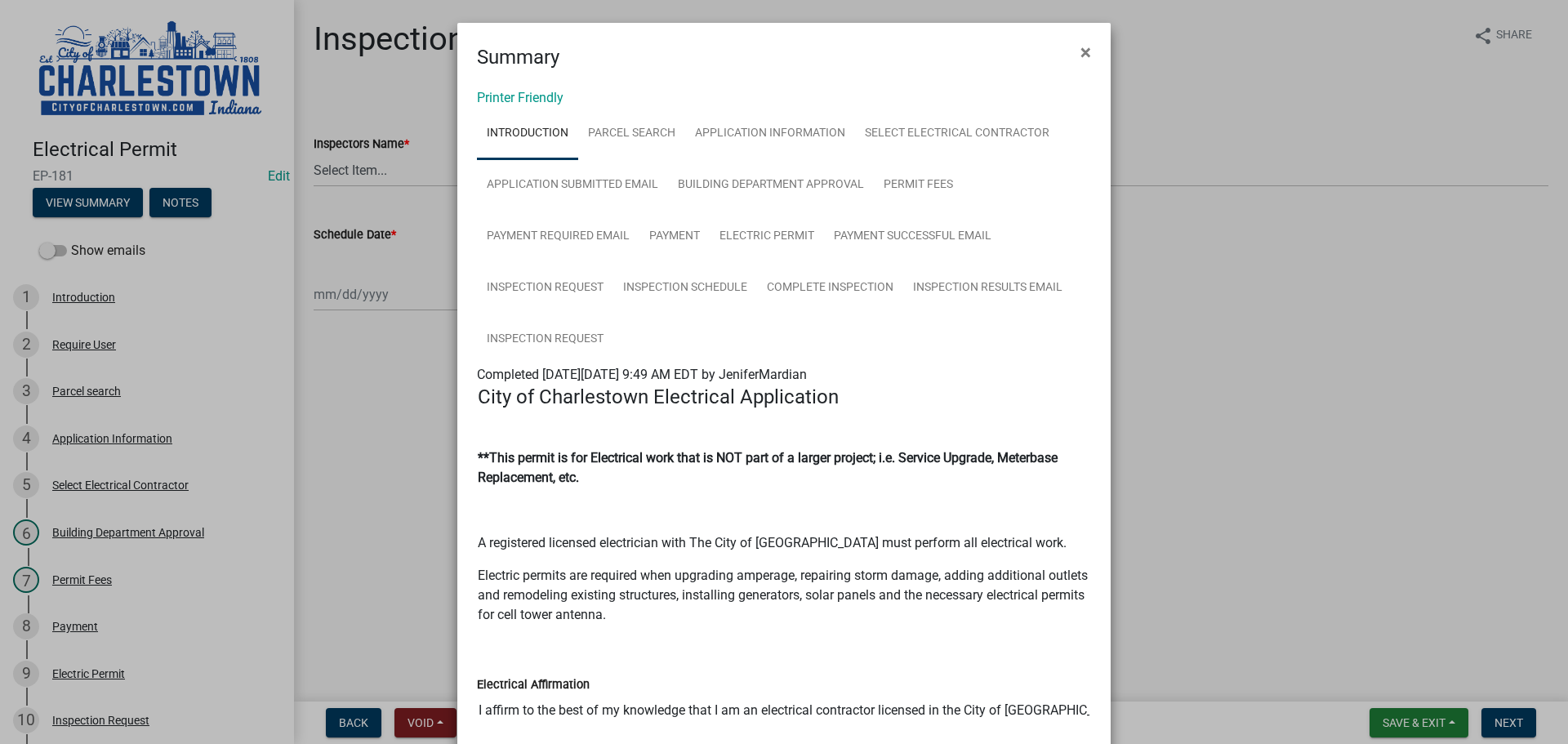
click at [138, 428] on ngb-modal-window "Summary × Printer Friendly Introduction Parcel search Application Information S…" at bounding box center [784, 372] width 1568 height 744
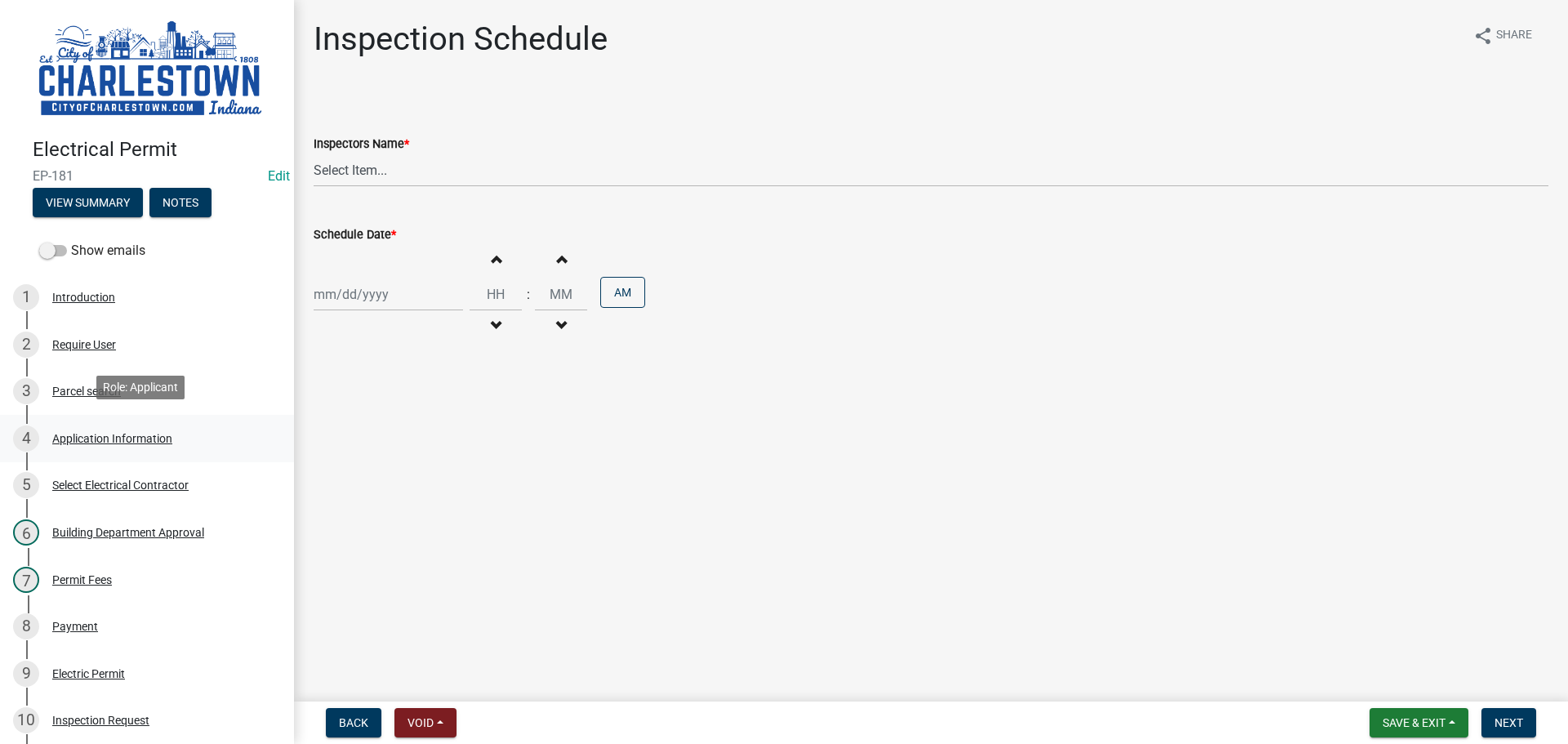
click at [137, 433] on div "Application Information" at bounding box center [112, 438] width 120 height 11
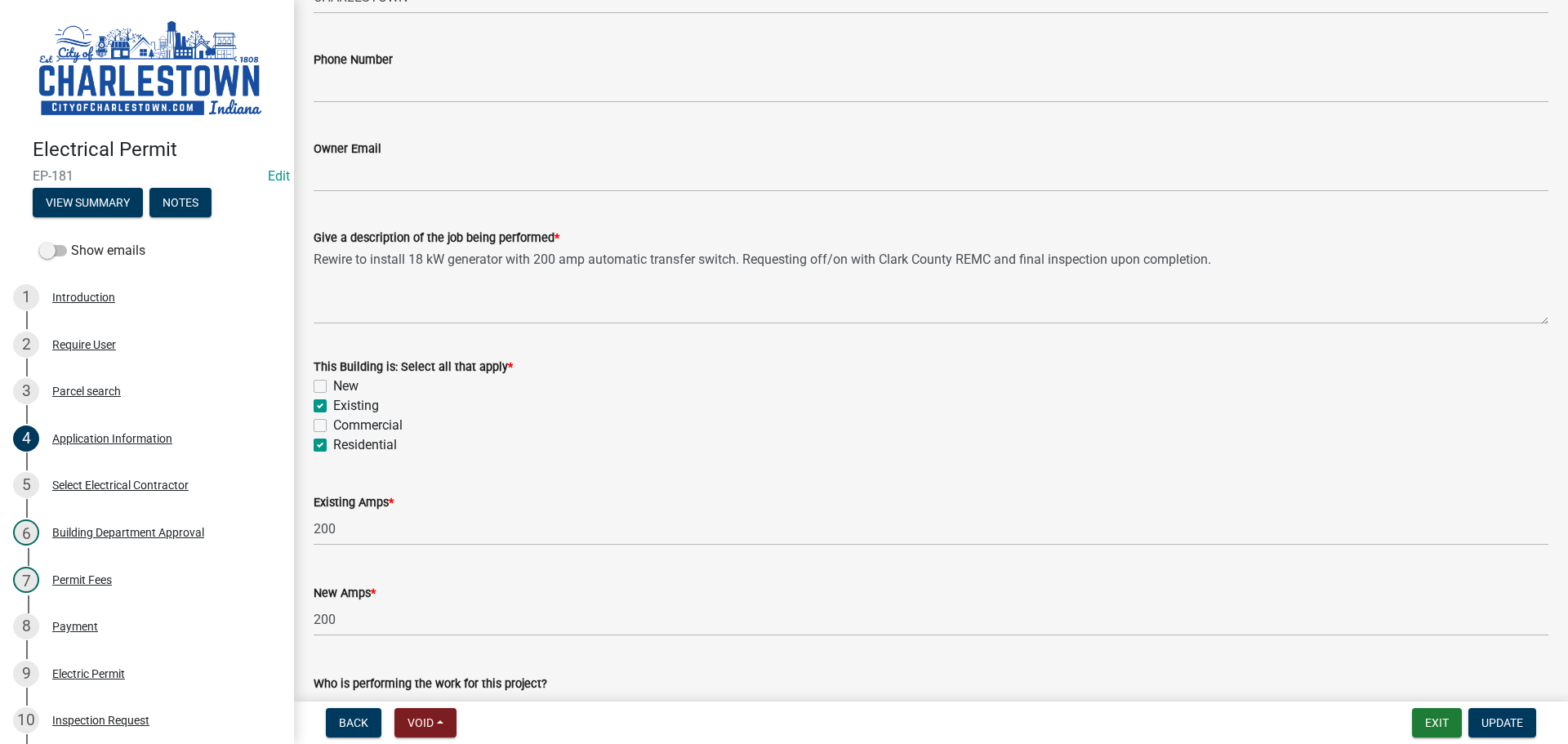
scroll to position [777, 0]
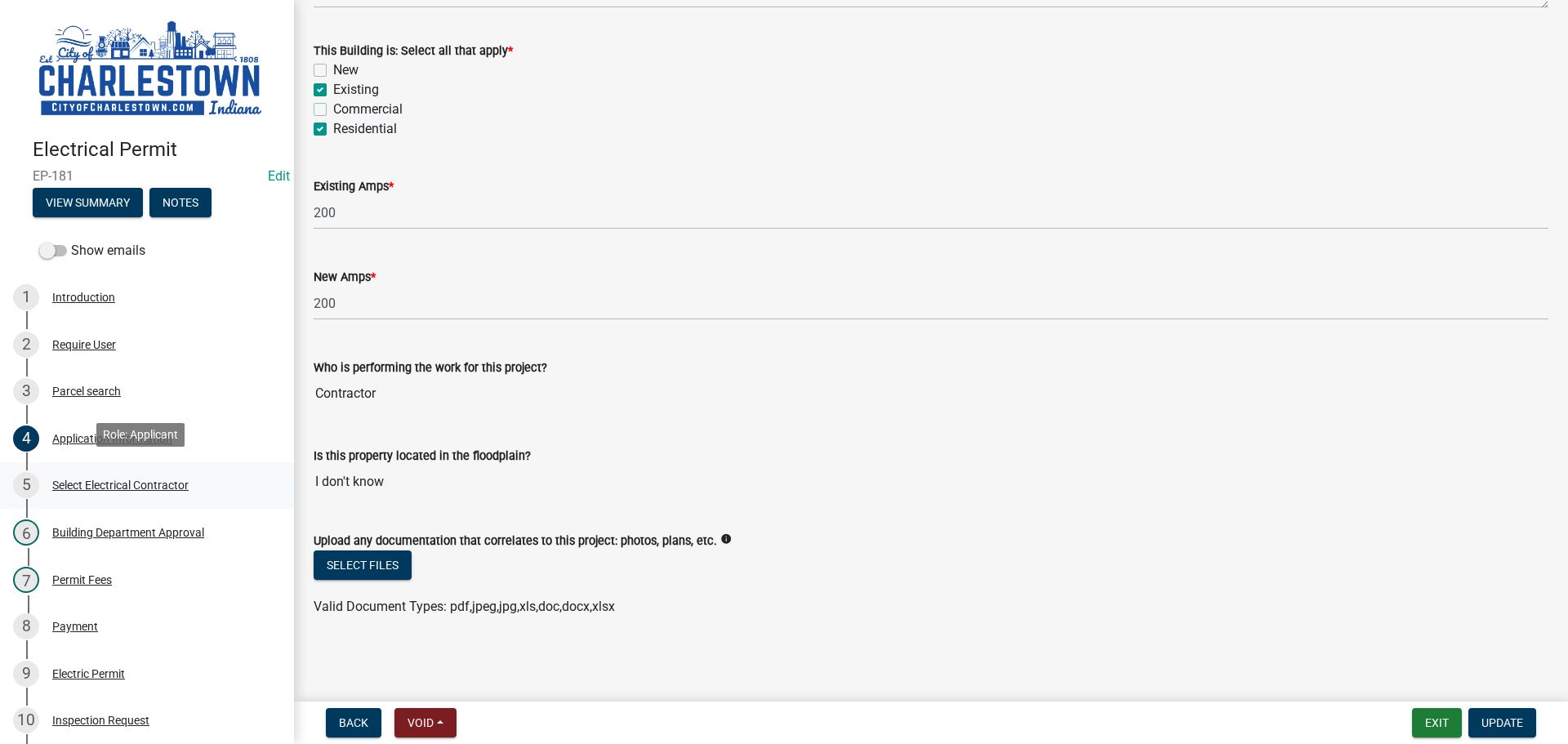
click at [108, 481] on div "Select Electrical Contractor" at bounding box center [120, 484] width 136 height 11
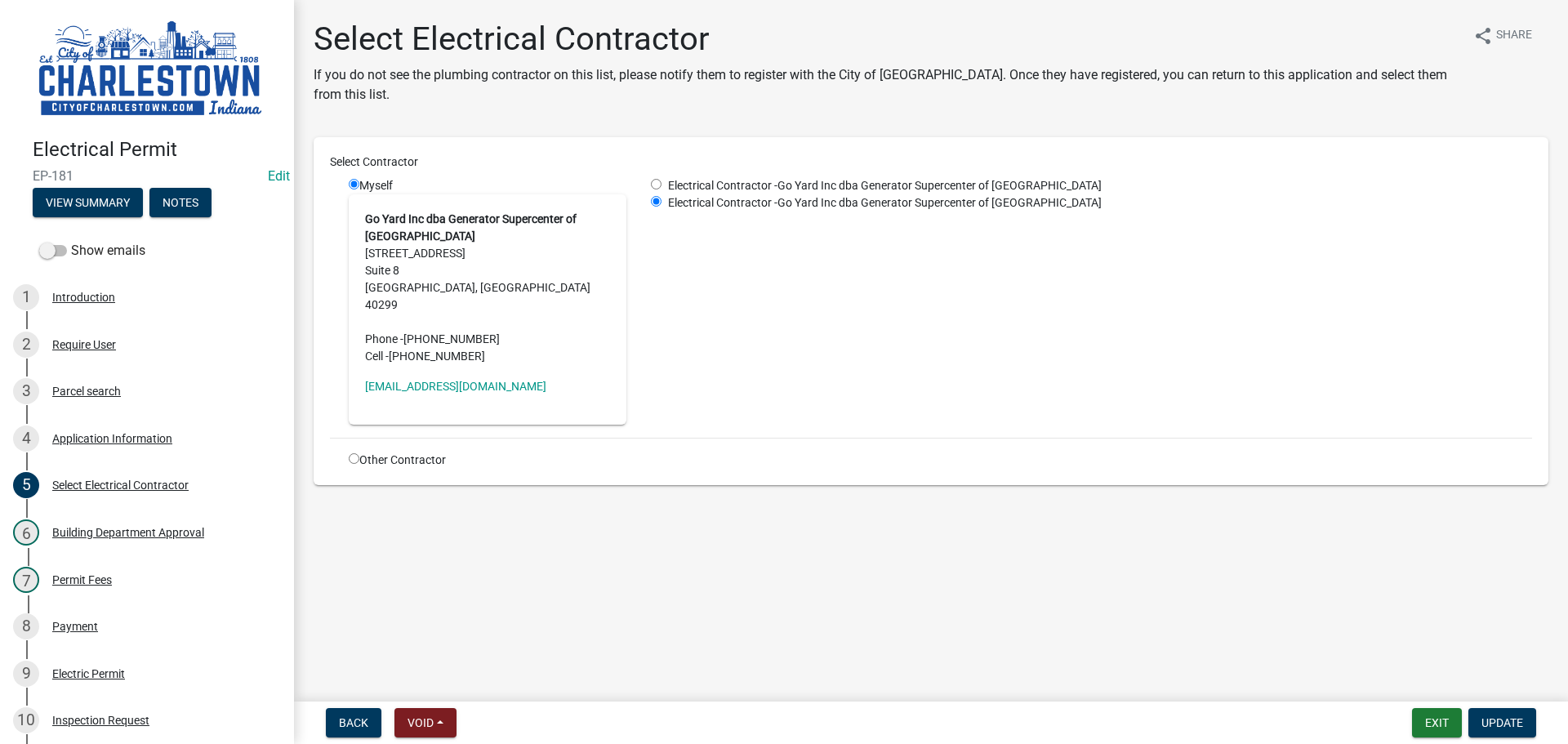
click at [872, 563] on main "Select Electrical Contractor If you do not see the plumbing contractor on this …" at bounding box center [931, 347] width 1274 height 694
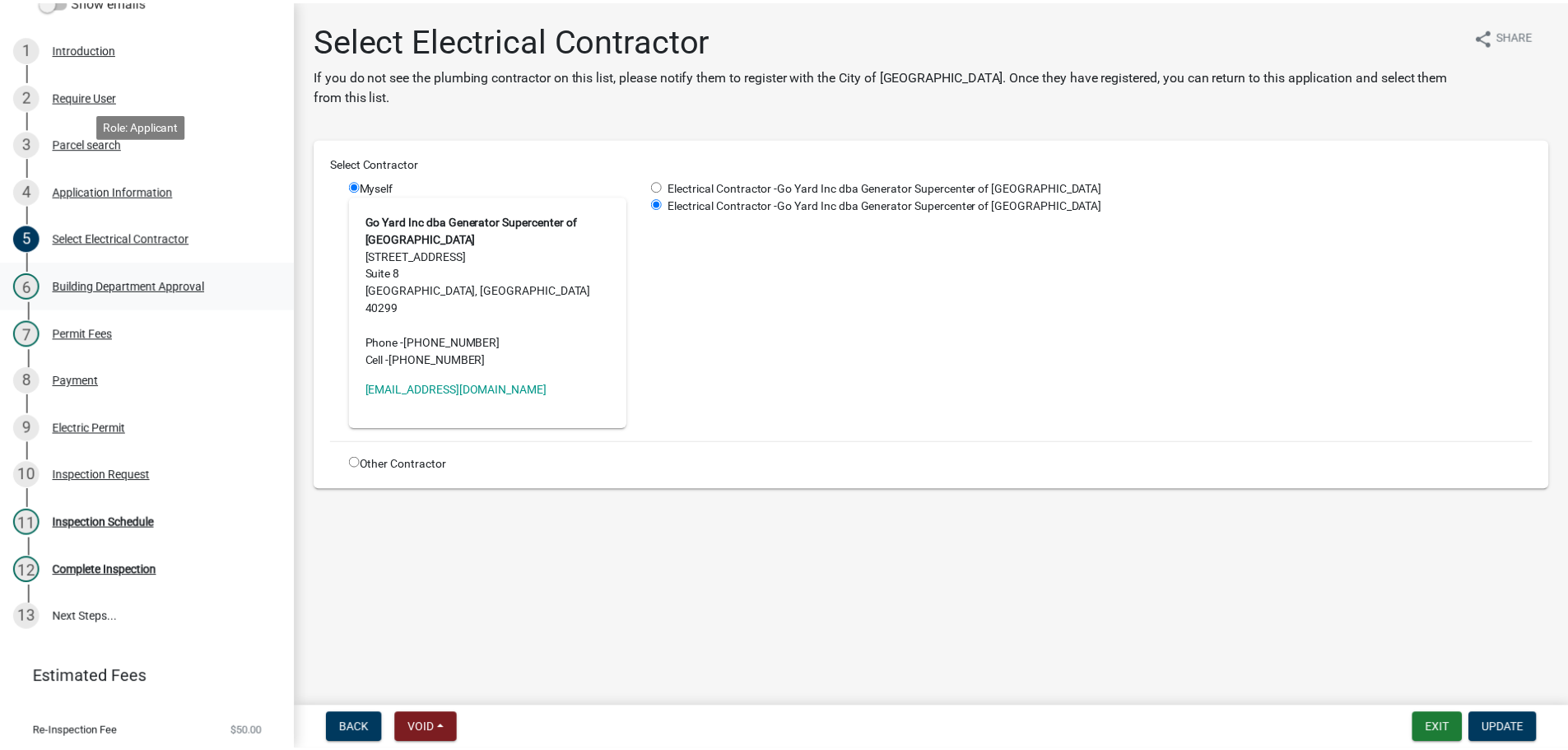
scroll to position [327, 0]
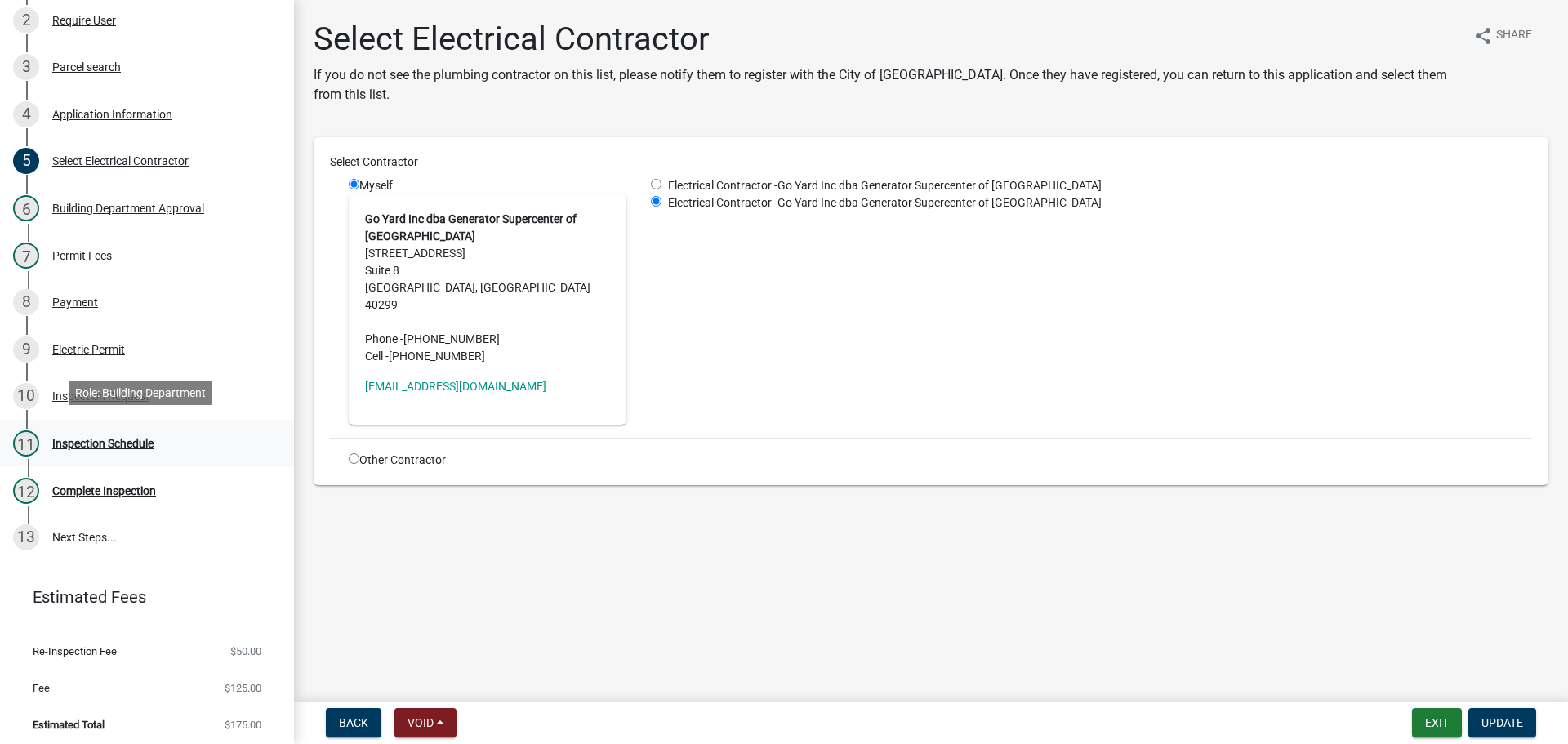
click at [104, 440] on div "Inspection Schedule" at bounding box center [103, 443] width 101 height 11
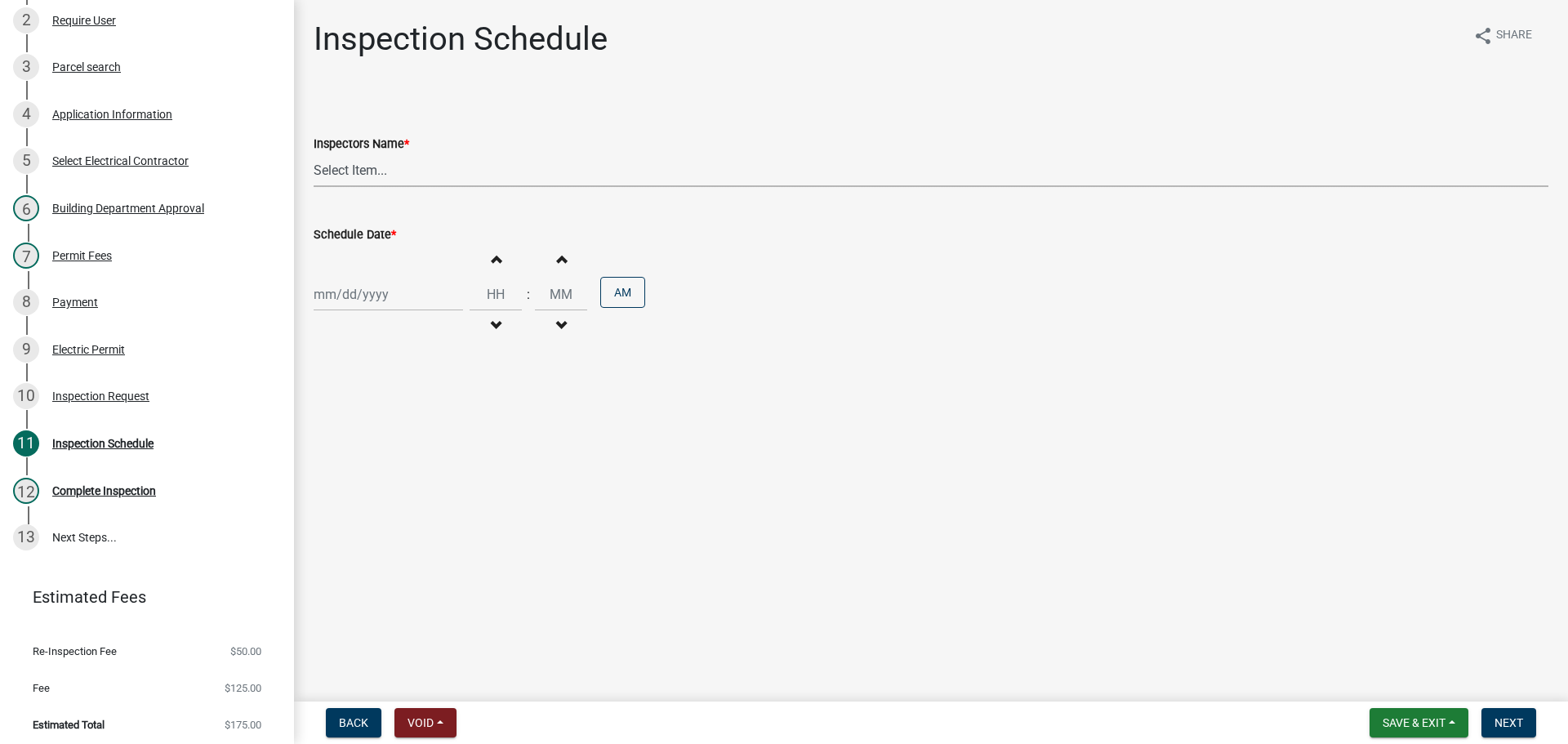
click at [393, 171] on select "Select Item... [PERSON_NAME] ([PERSON_NAME]) [PERSON_NAME] ([PERSON_NAME]) [PER…" at bounding box center [931, 169] width 1234 height 33
select select "63e5a778-15f7-4a13-aba2-a6e5541a0fb3"
click at [314, 153] on select "Select Item... [PERSON_NAME] ([PERSON_NAME]) [PERSON_NAME] ([PERSON_NAME]) [PER…" at bounding box center [931, 169] width 1234 height 33
select select "10"
select select "2025"
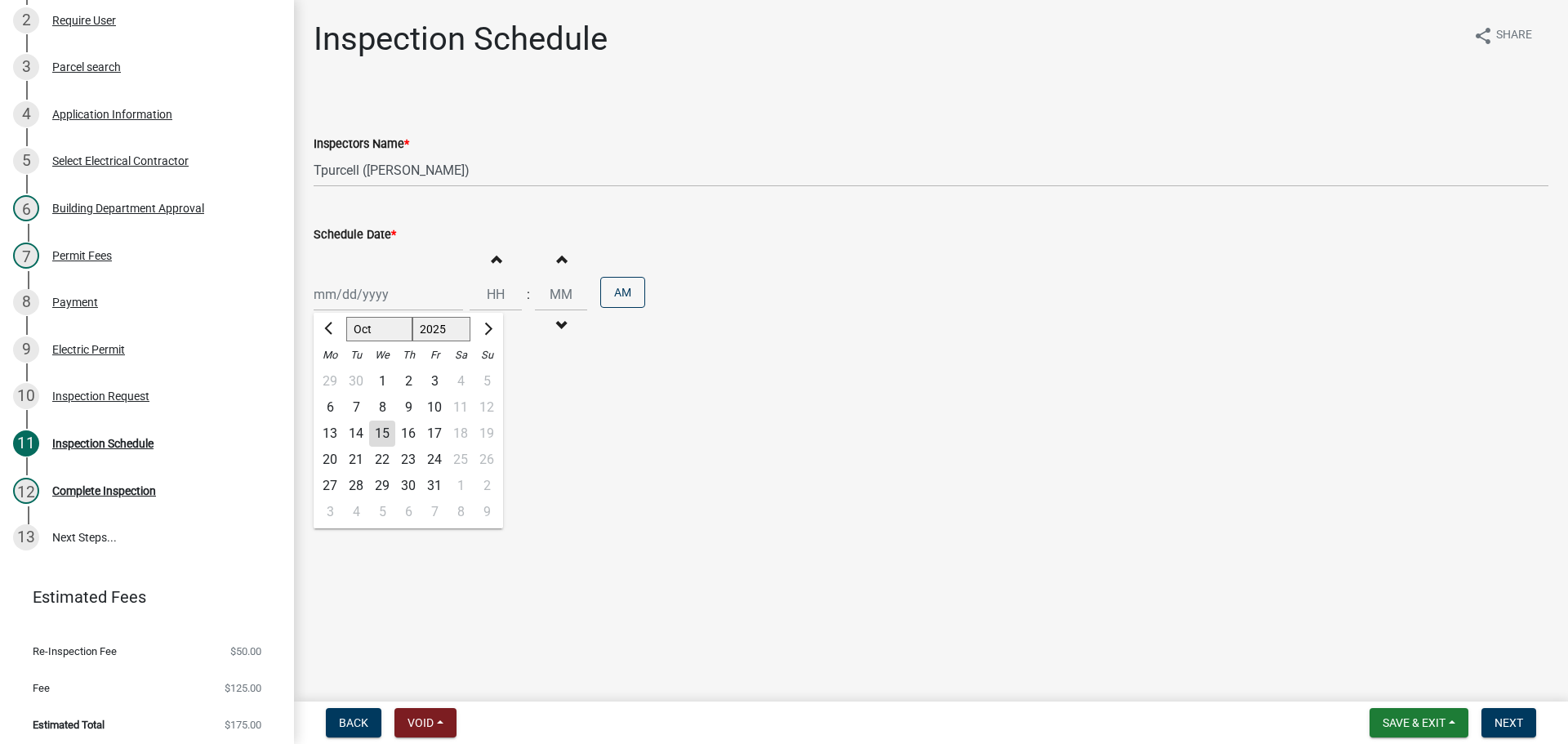
click at [368, 295] on div "[PERSON_NAME] Feb Mar Apr [PERSON_NAME][DATE] Oct Nov [DATE] 1526 1527 1528 152…" at bounding box center [388, 294] width 150 height 33
click at [489, 332] on button "Next month" at bounding box center [486, 328] width 20 height 27
select select "11"
click at [440, 404] on div "7" at bounding box center [435, 407] width 27 height 27
type input "[DATE]"
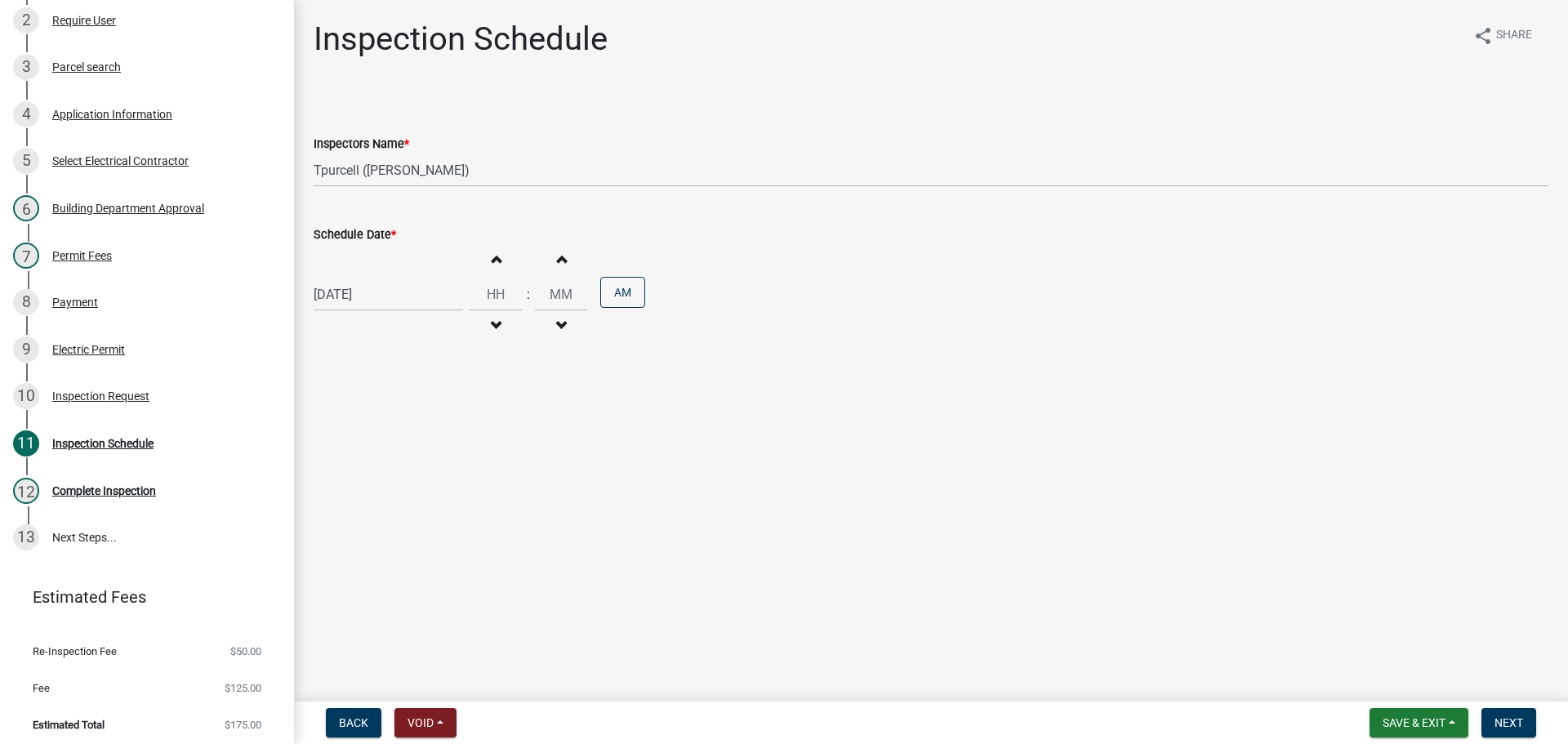
click at [492, 260] on span "button" at bounding box center [496, 258] width 9 height 13
type input "01"
type input "00"
click at [492, 260] on span "button" at bounding box center [496, 258] width 9 height 13
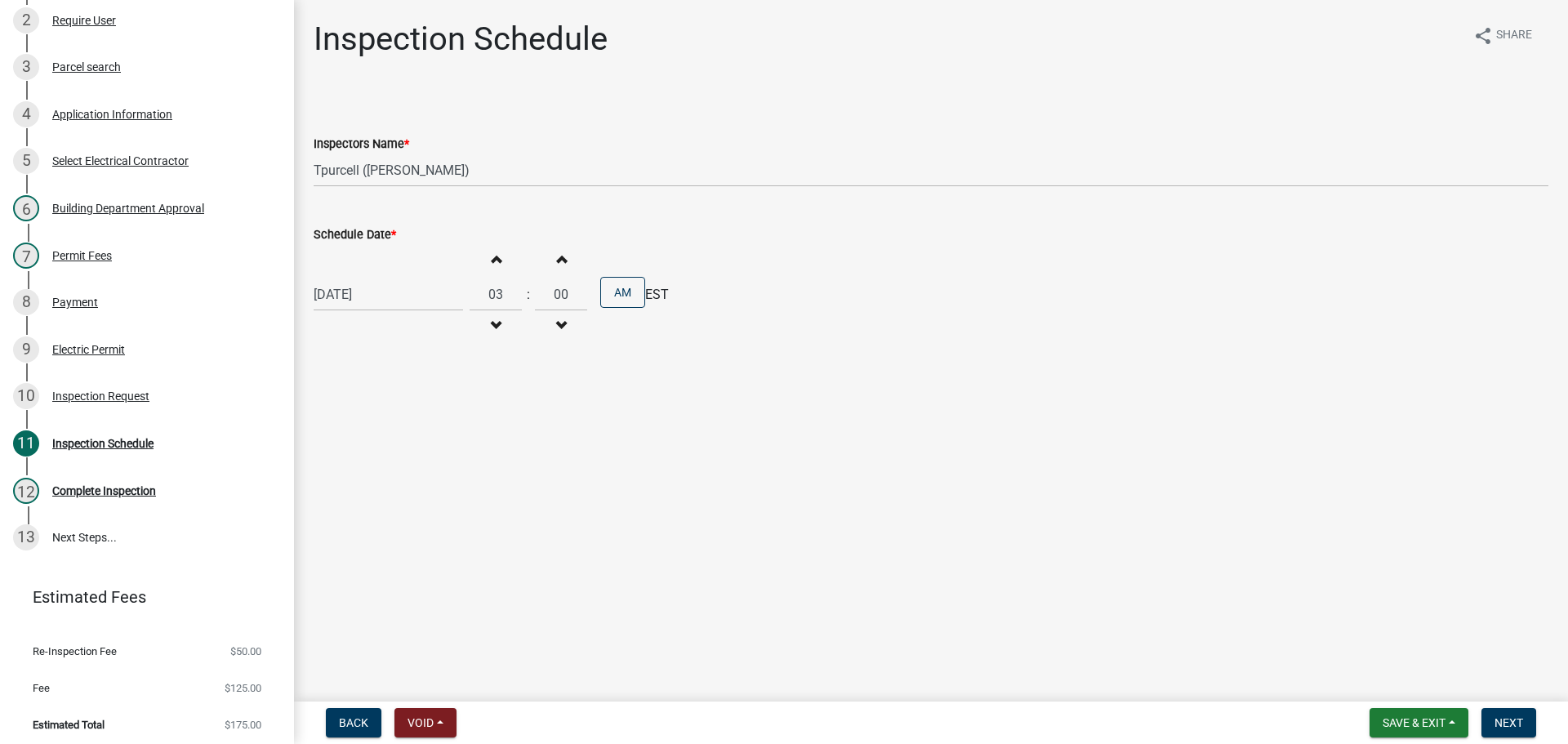
click at [492, 257] on span "button" at bounding box center [496, 258] width 9 height 13
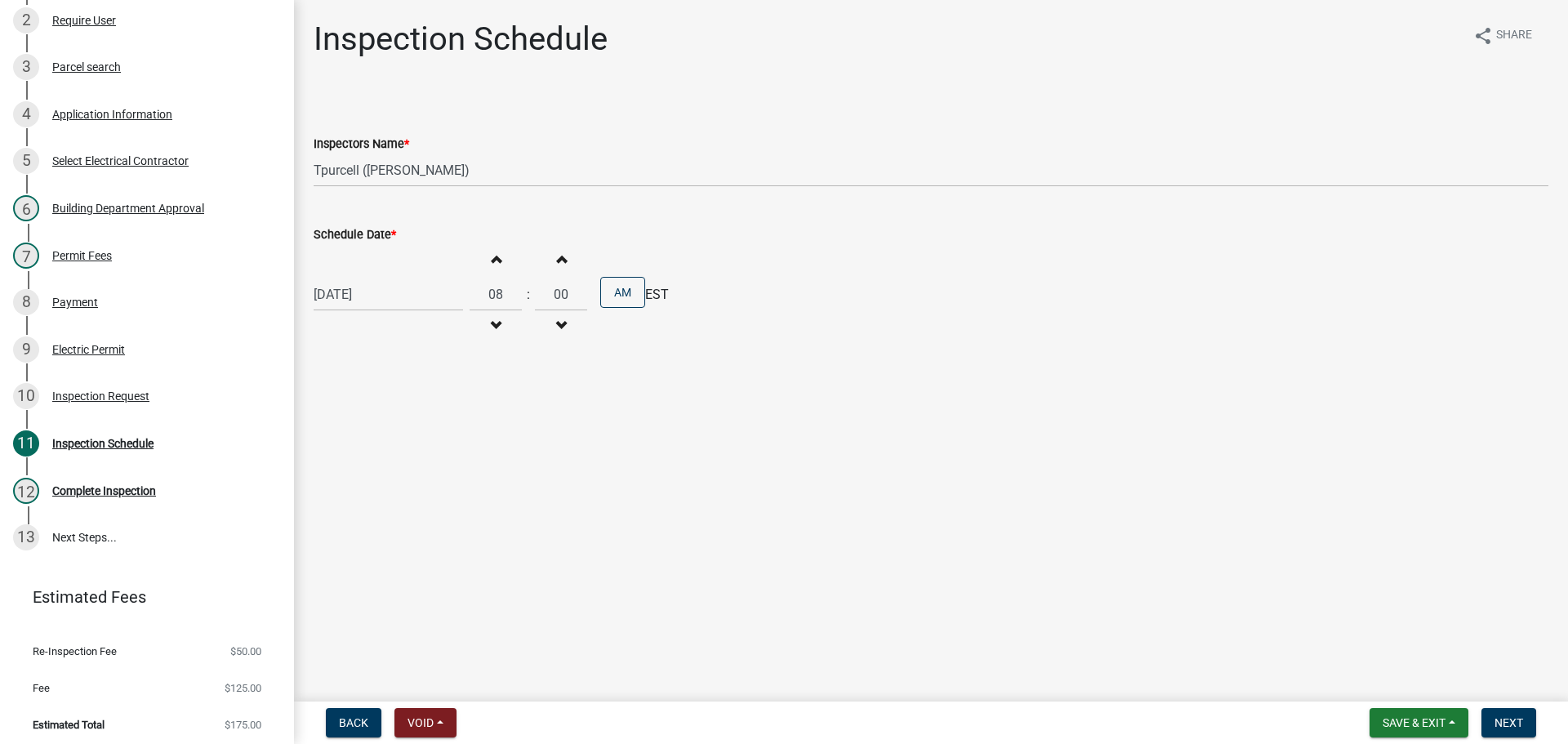
click at [492, 257] on span "button" at bounding box center [496, 258] width 9 height 13
type input "12"
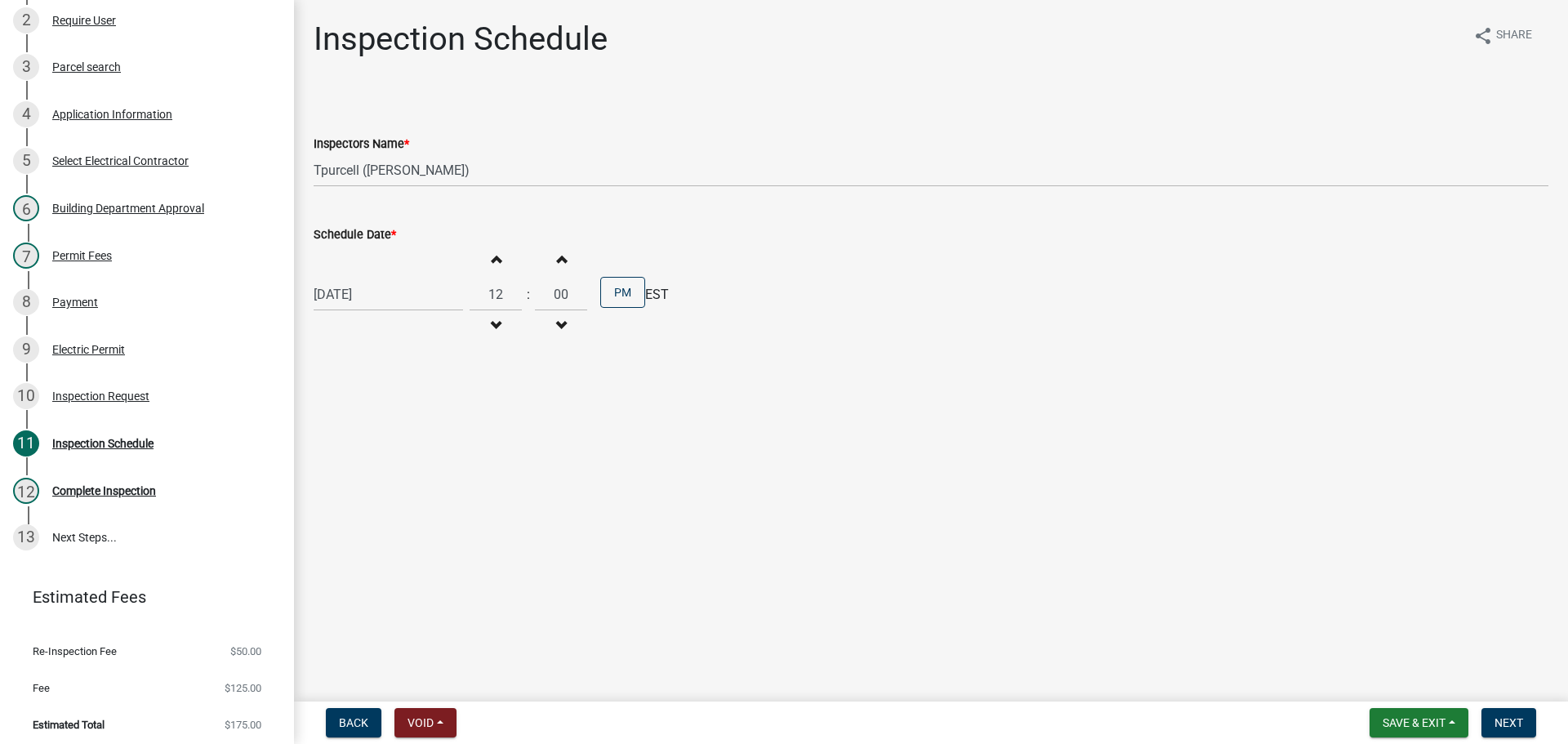
click at [557, 257] on span "button" at bounding box center [561, 258] width 9 height 13
click at [559, 258] on button "Increment minutes" at bounding box center [561, 258] width 34 height 29
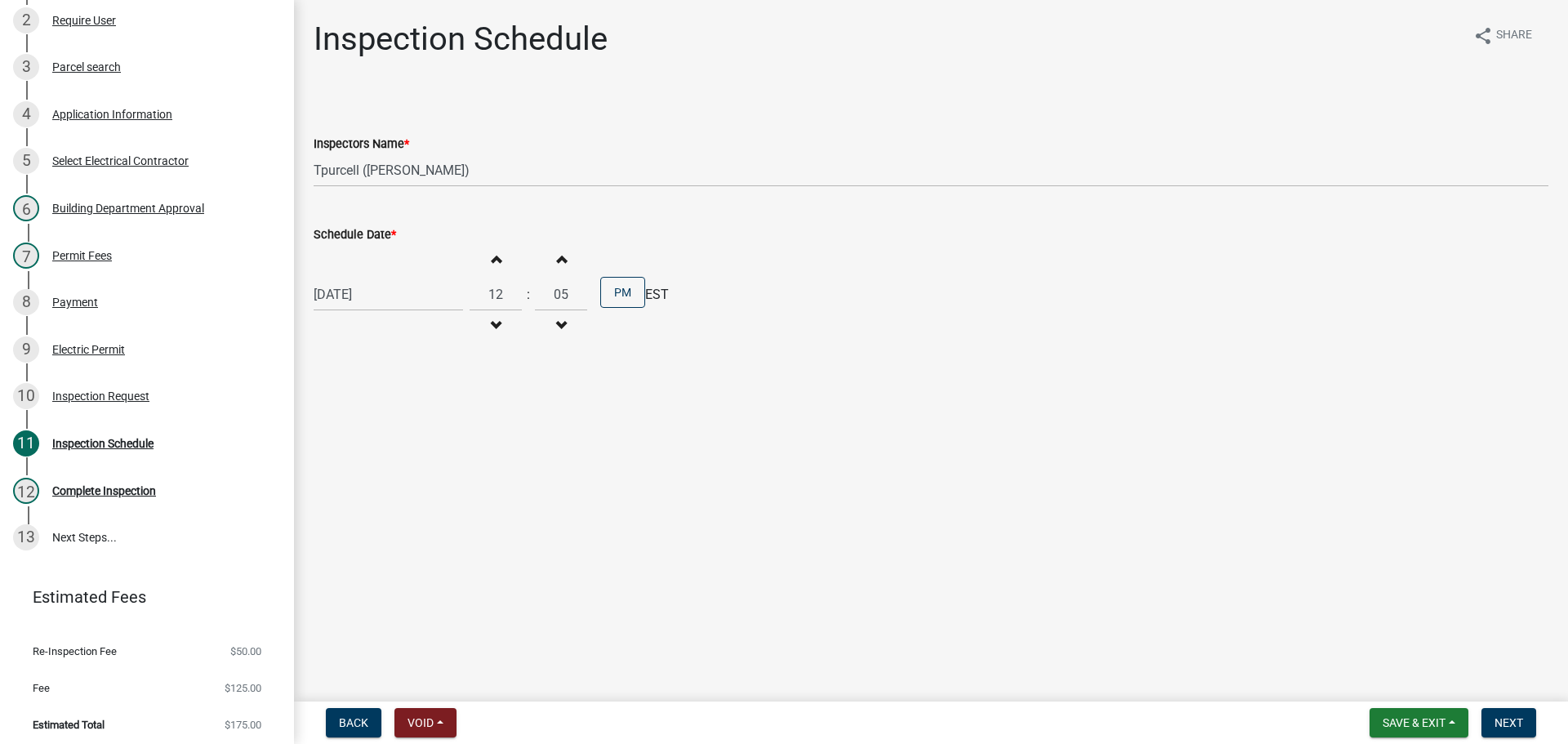
click at [559, 258] on button "Increment minutes" at bounding box center [561, 258] width 34 height 29
click at [559, 258] on button "Increment minutes" at bounding box center [561, 258] width 34 height 29
click at [561, 259] on button "Increment minutes" at bounding box center [561, 258] width 34 height 29
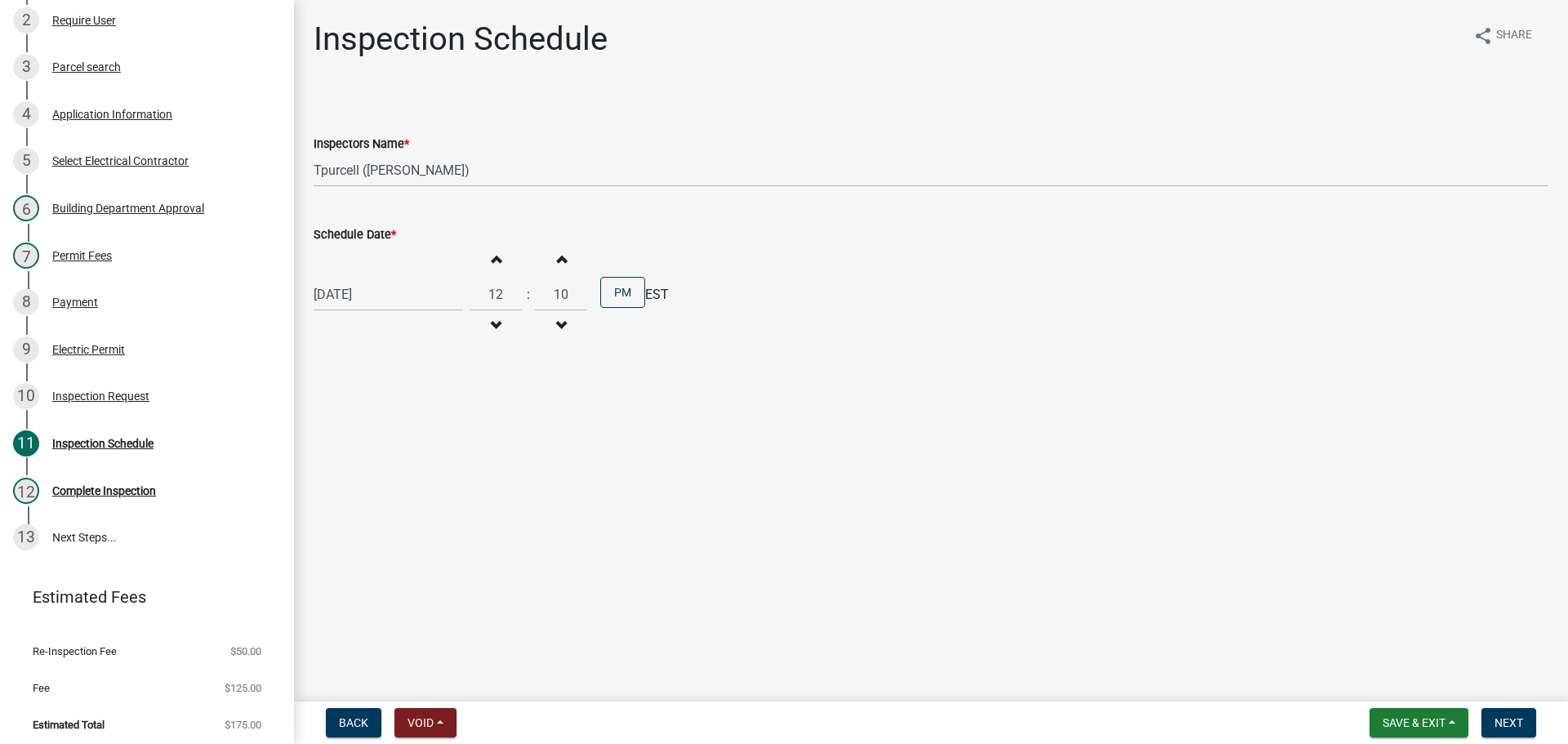
click at [561, 259] on button "Increment minutes" at bounding box center [561, 258] width 34 height 29
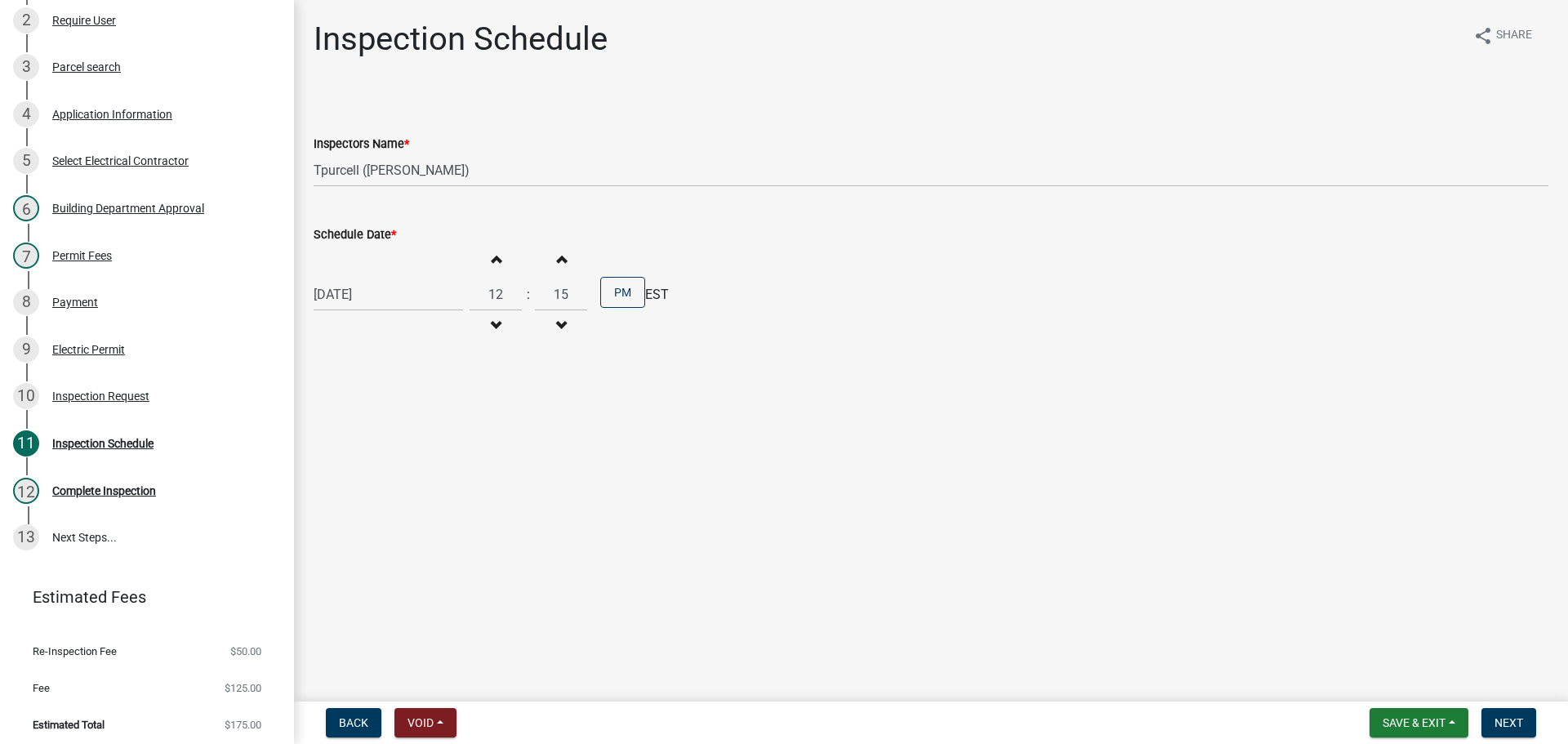
click at [561, 259] on button "Increment minutes" at bounding box center [561, 258] width 34 height 29
click at [560, 259] on button "Increment minutes" at bounding box center [561, 258] width 34 height 29
click at [559, 259] on span "button" at bounding box center [561, 258] width 9 height 13
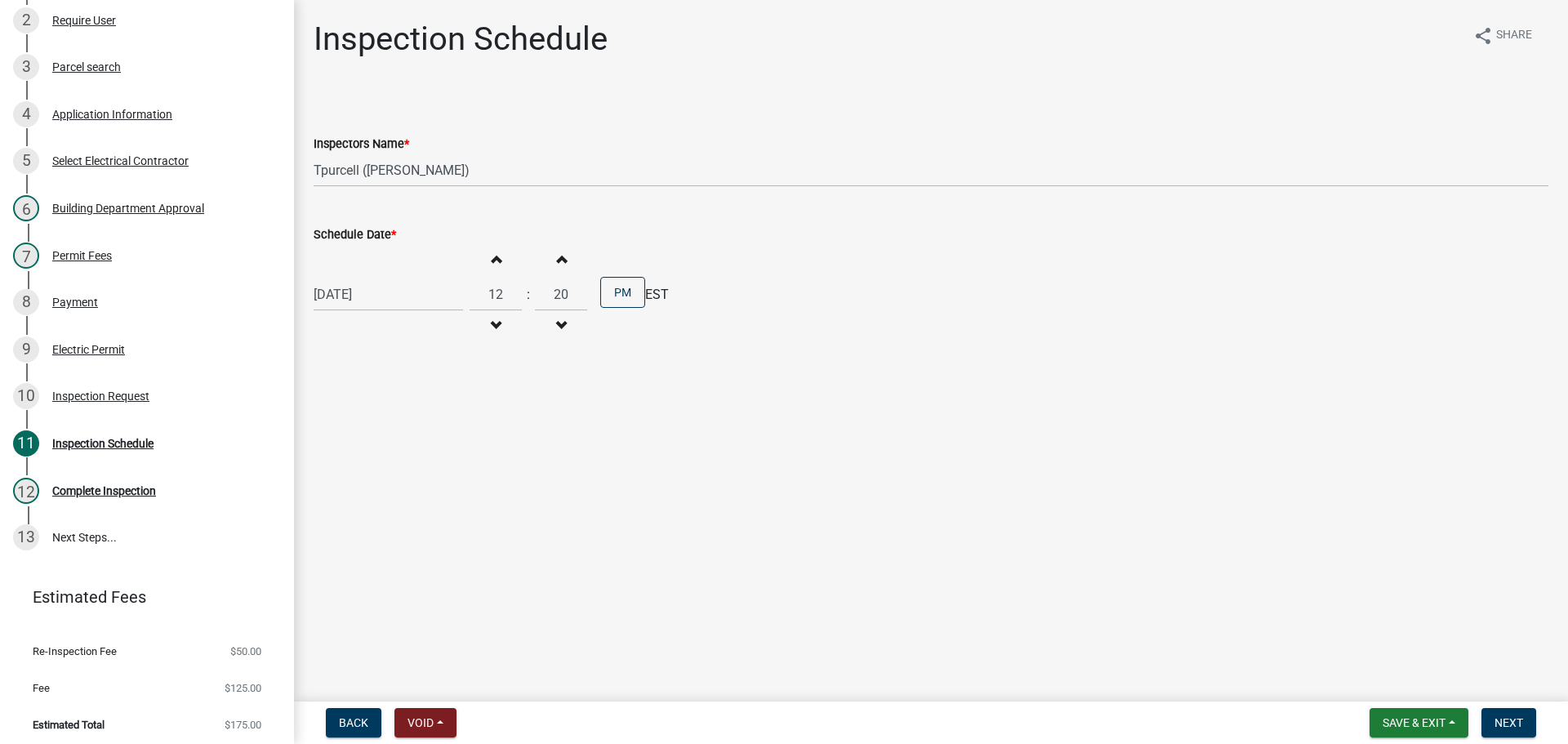
click at [559, 257] on button "Increment minutes" at bounding box center [561, 258] width 34 height 29
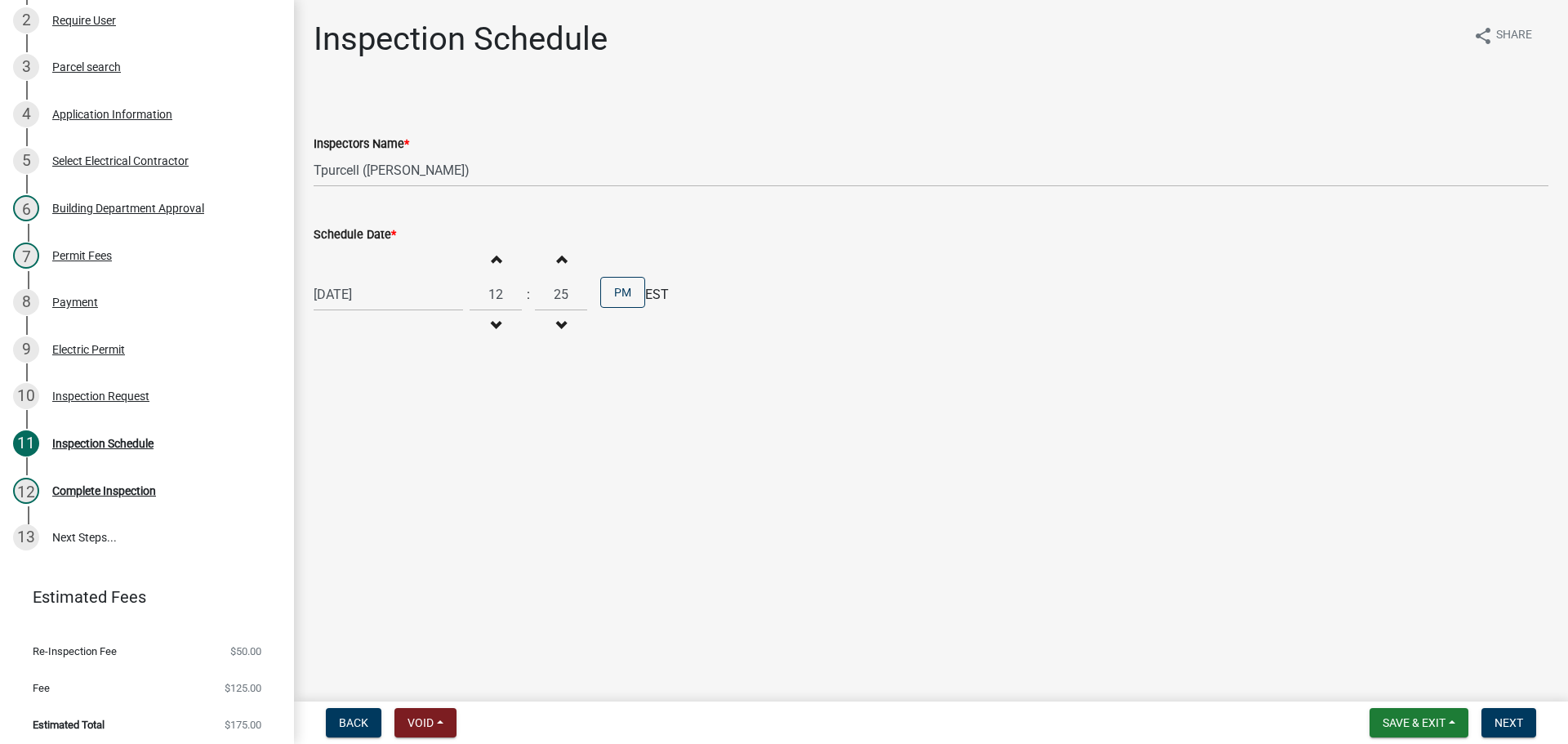
click at [559, 257] on button "Increment minutes" at bounding box center [561, 258] width 34 height 29
click at [557, 259] on span "button" at bounding box center [561, 258] width 9 height 13
click at [557, 261] on span "button" at bounding box center [561, 258] width 9 height 13
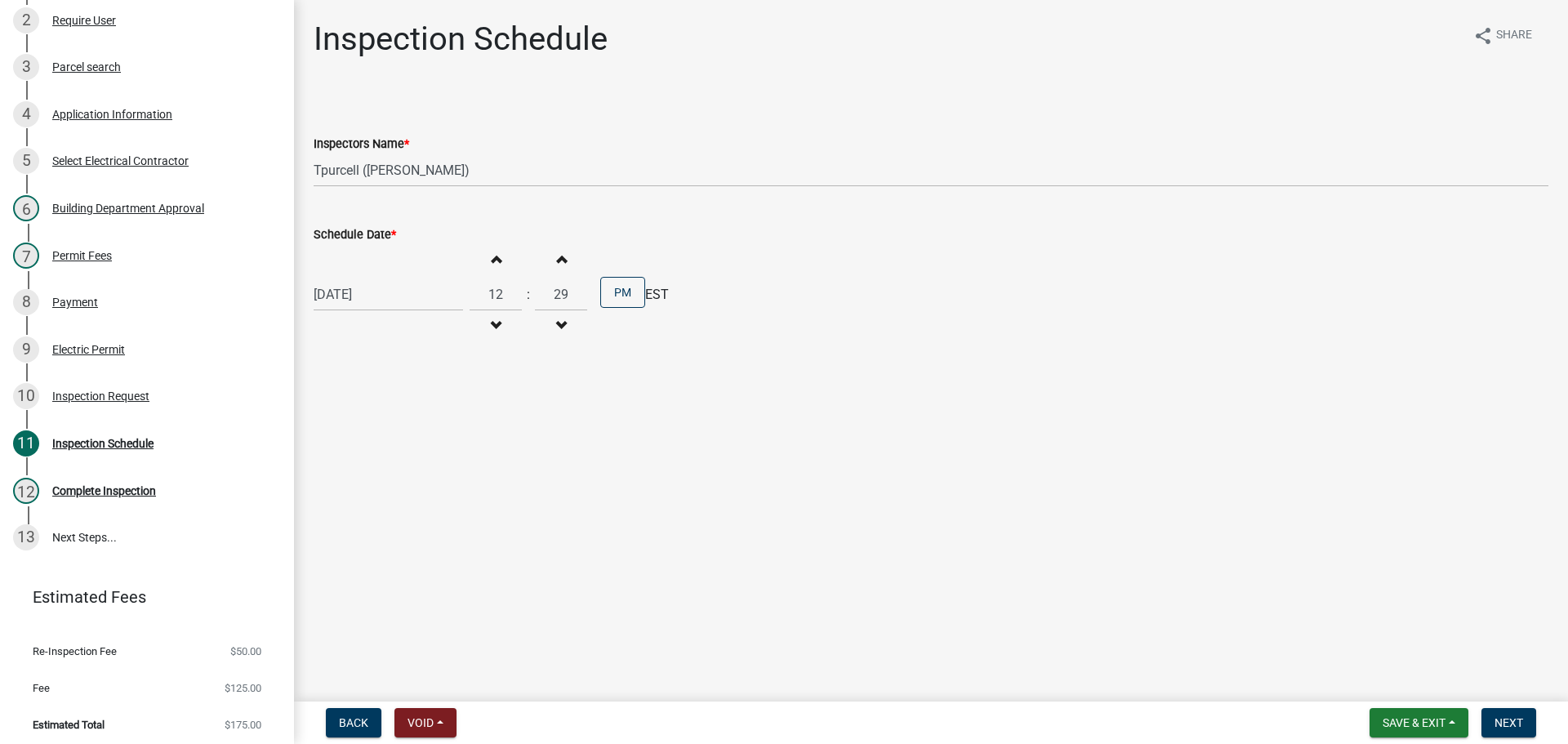
type input "30"
click at [1504, 722] on span "Next" at bounding box center [1508, 722] width 28 height 13
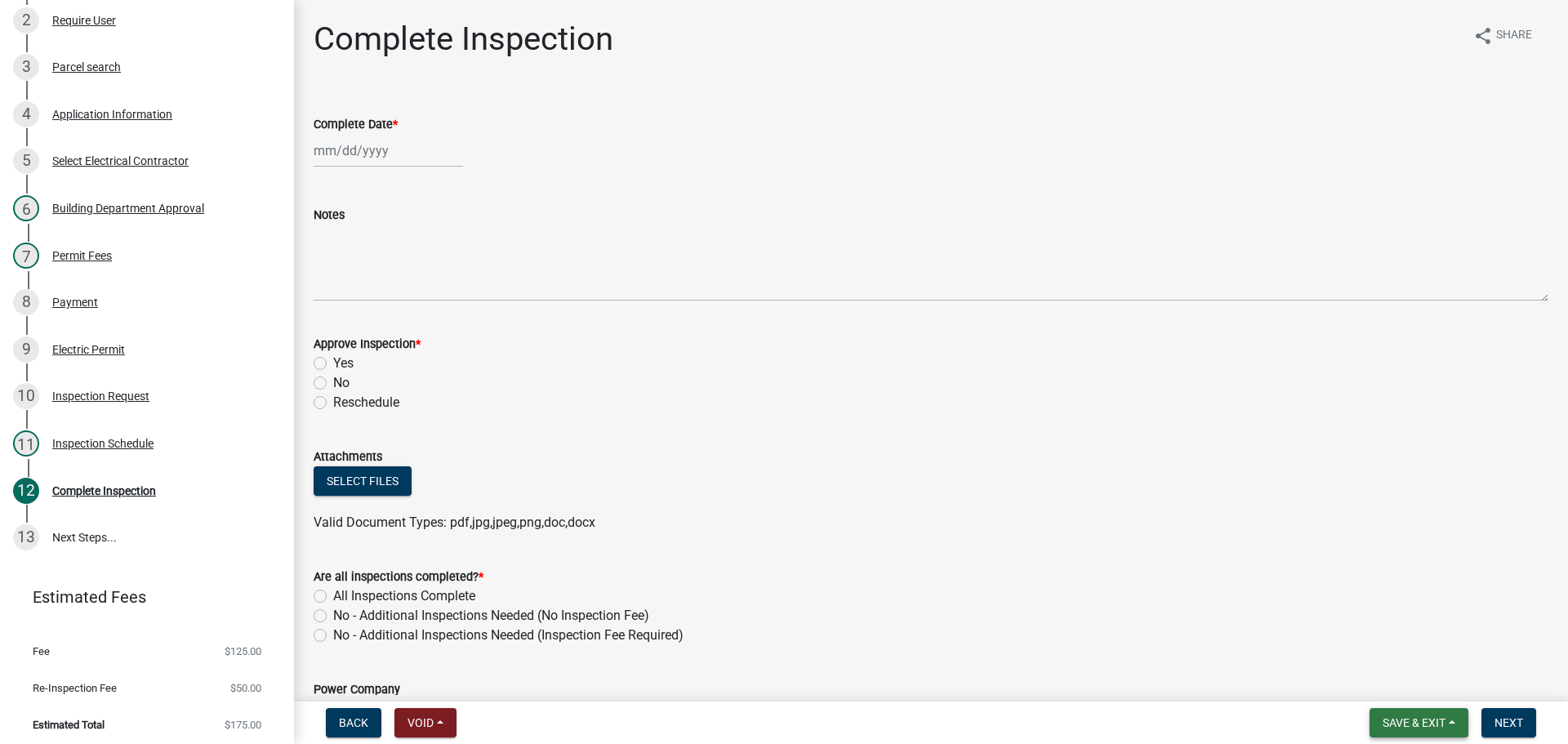
click at [1393, 723] on span "Save & Exit" at bounding box center [1413, 722] width 62 height 13
click at [1394, 682] on button "Save & Exit" at bounding box center [1402, 680] width 131 height 39
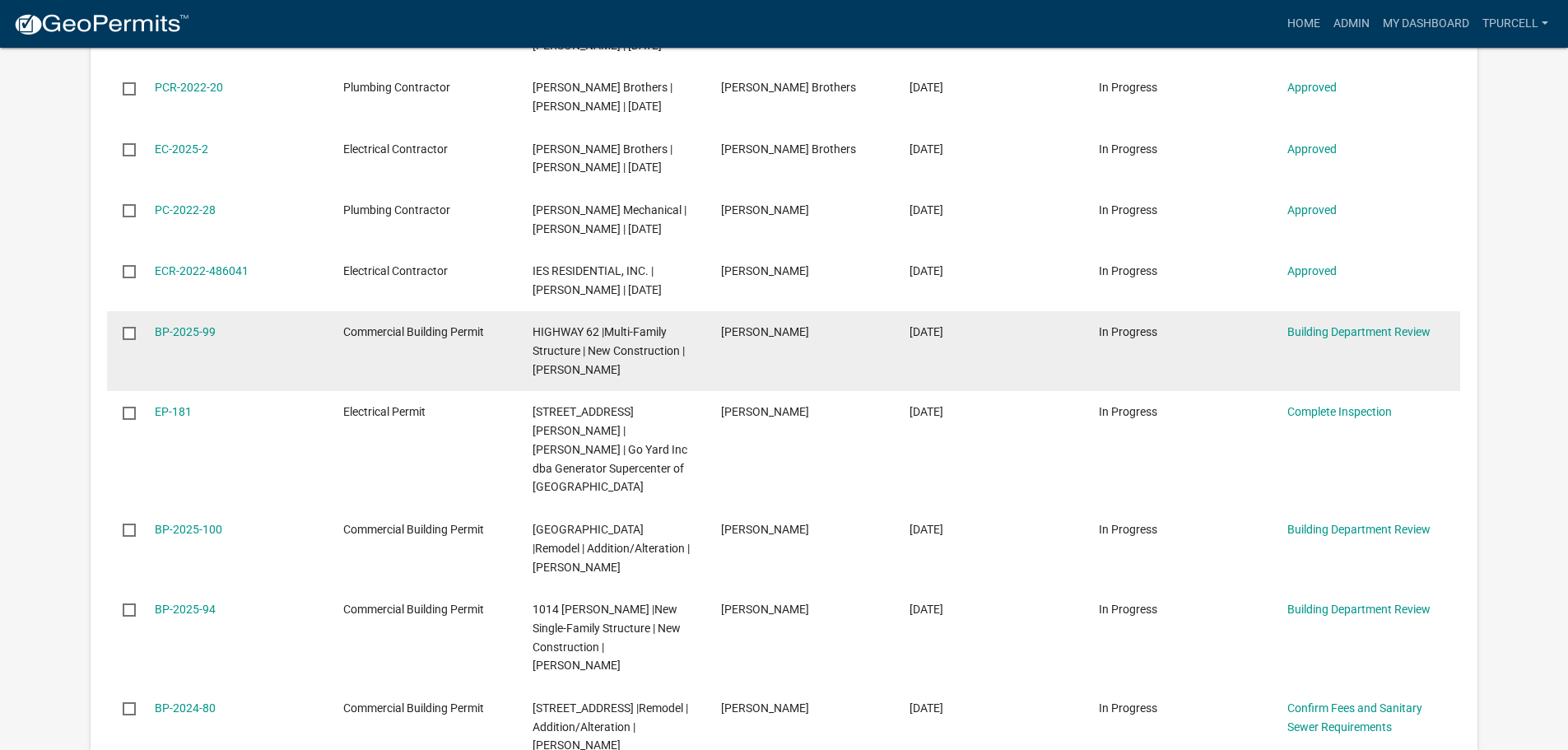
scroll to position [987, 0]
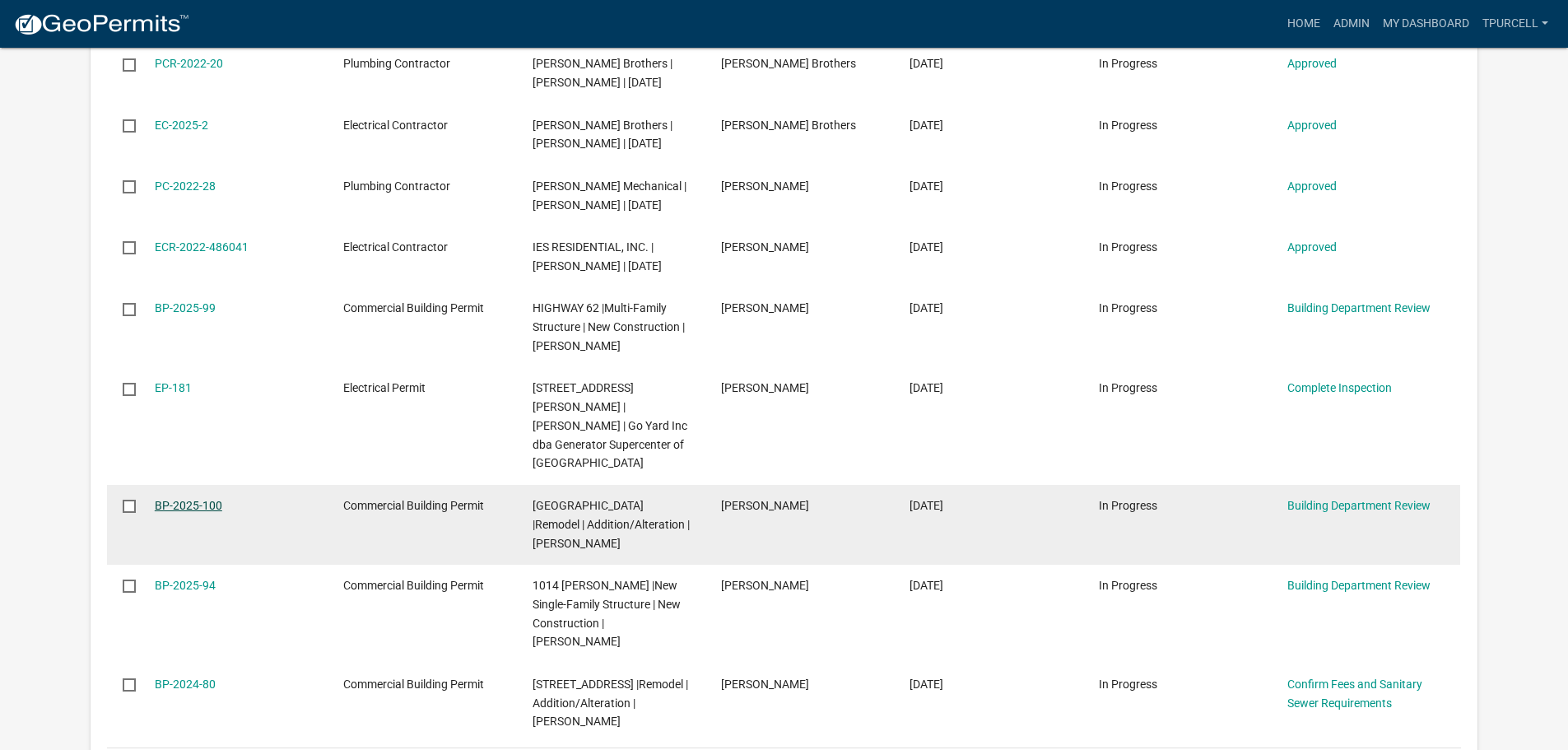
click at [185, 498] on link "BP-2025-100" at bounding box center [188, 504] width 67 height 13
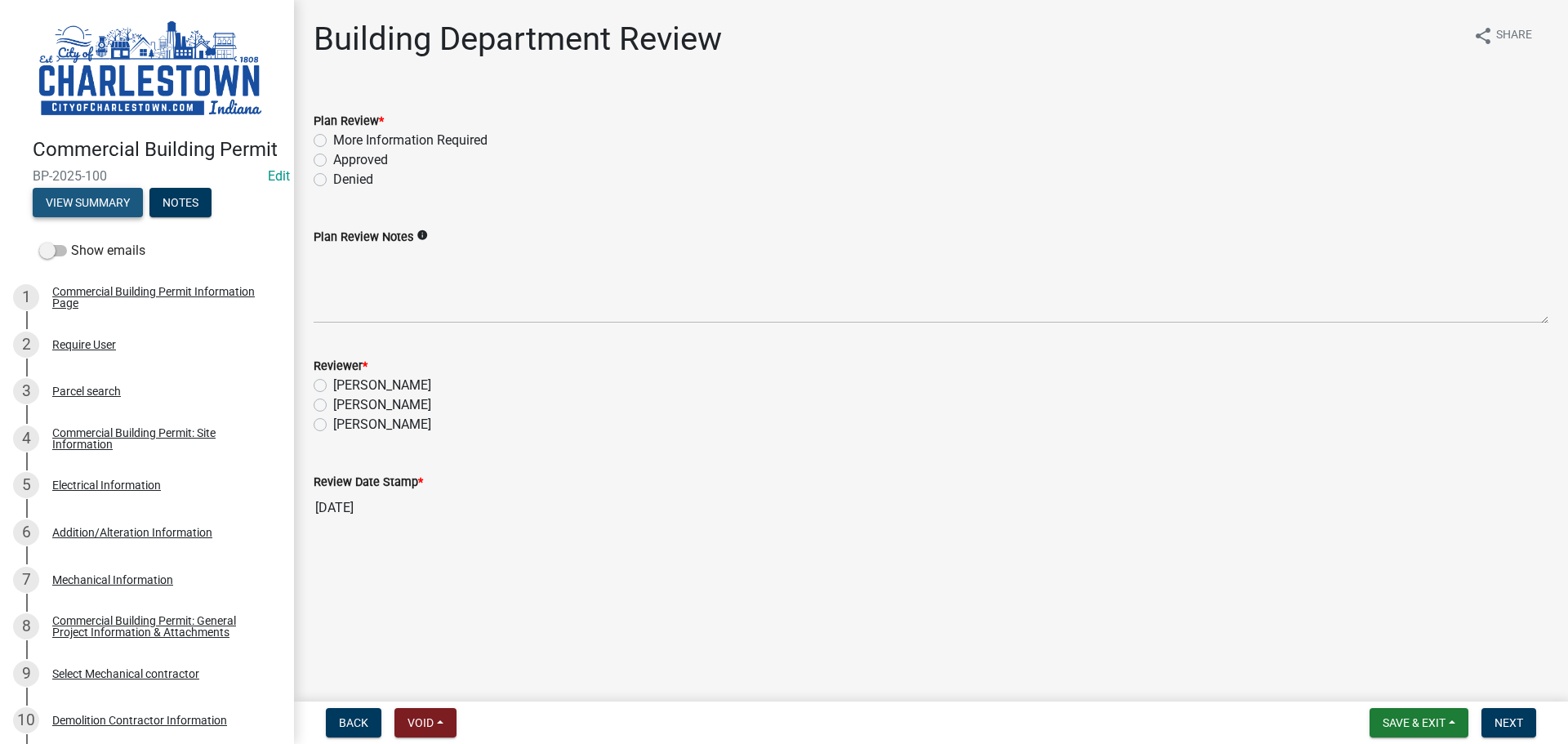
click at [83, 217] on button "View Summary" at bounding box center [87, 203] width 110 height 29
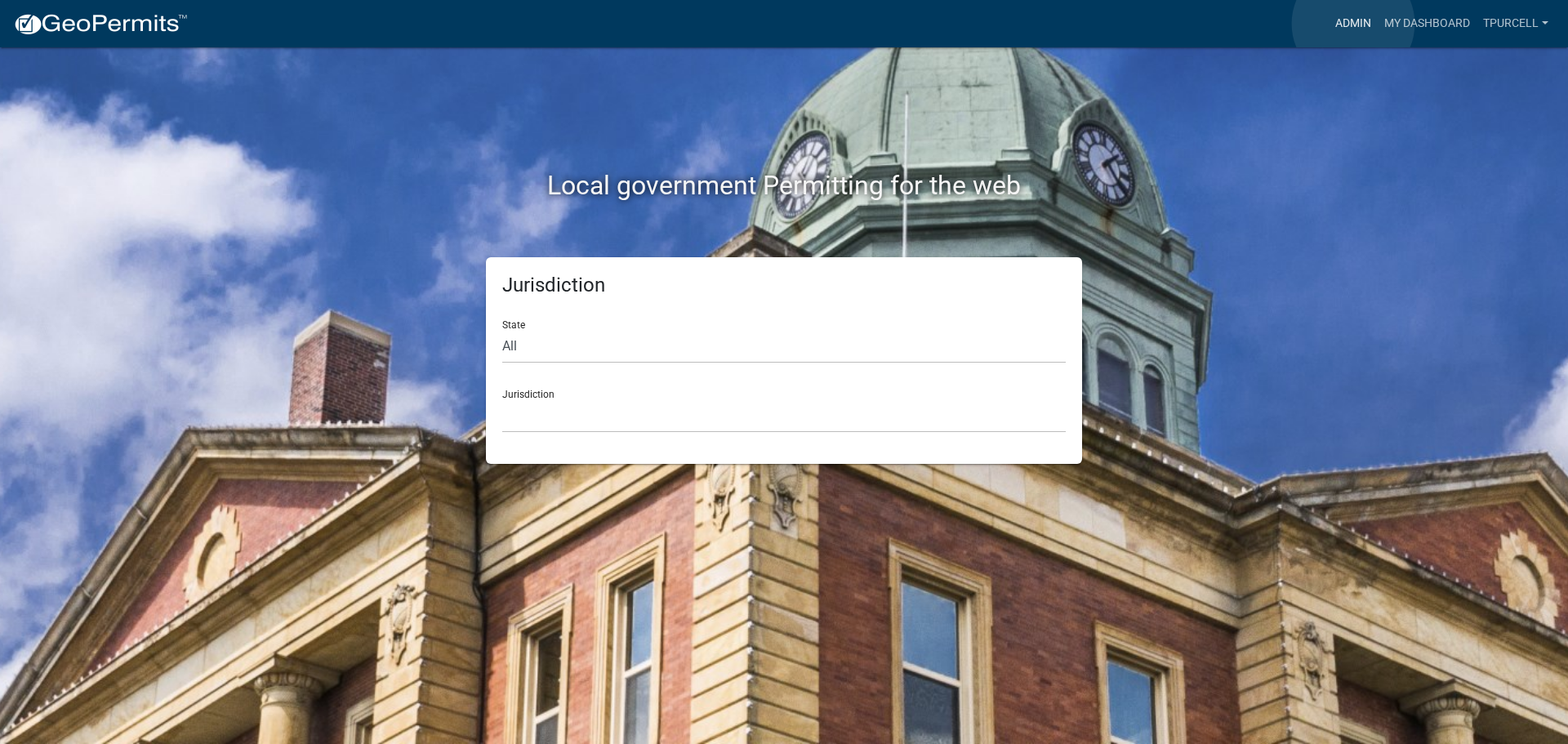
click at [1353, 24] on link "Admin" at bounding box center [1352, 24] width 49 height 31
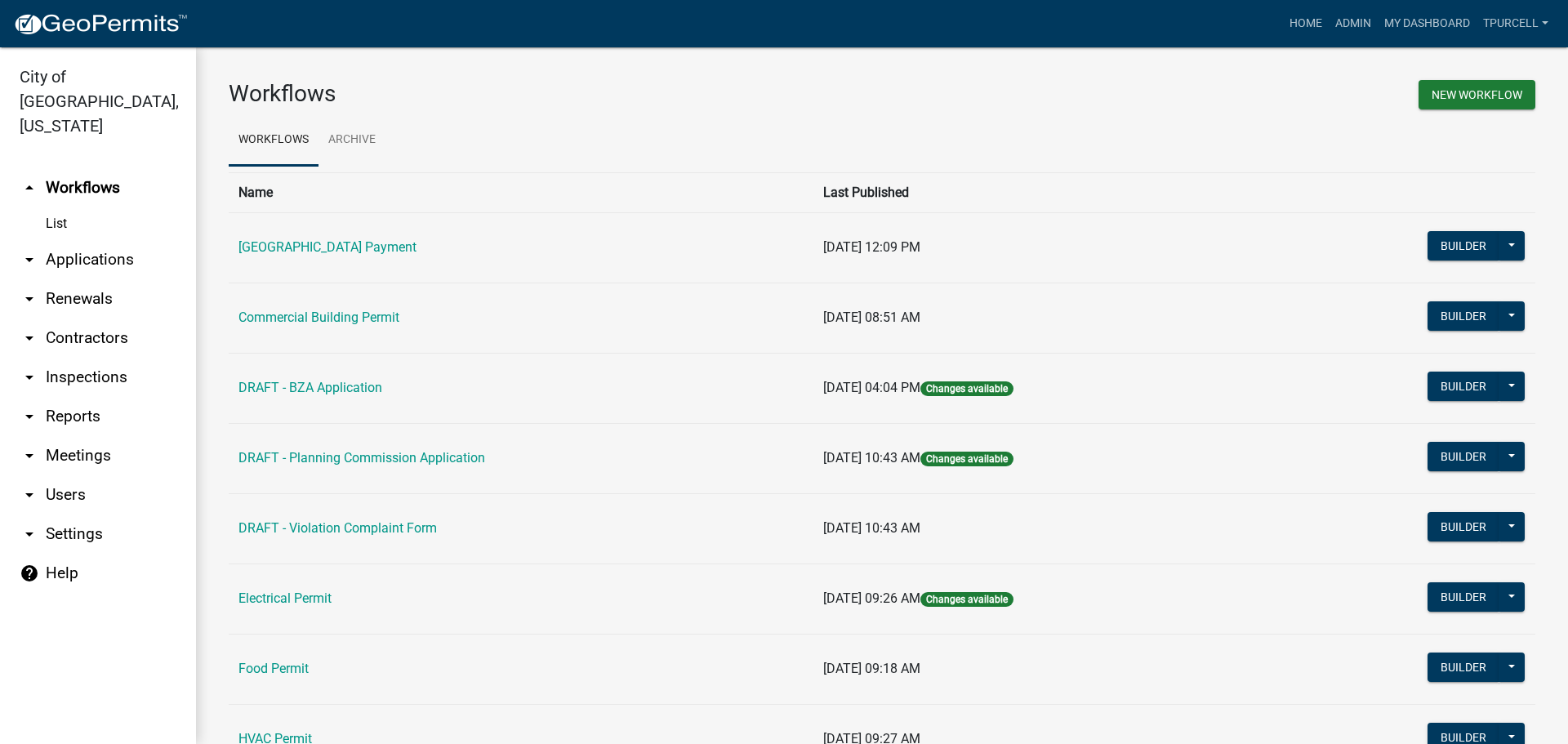
click at [73, 240] on link "arrow_drop_down Applications" at bounding box center [98, 260] width 196 height 39
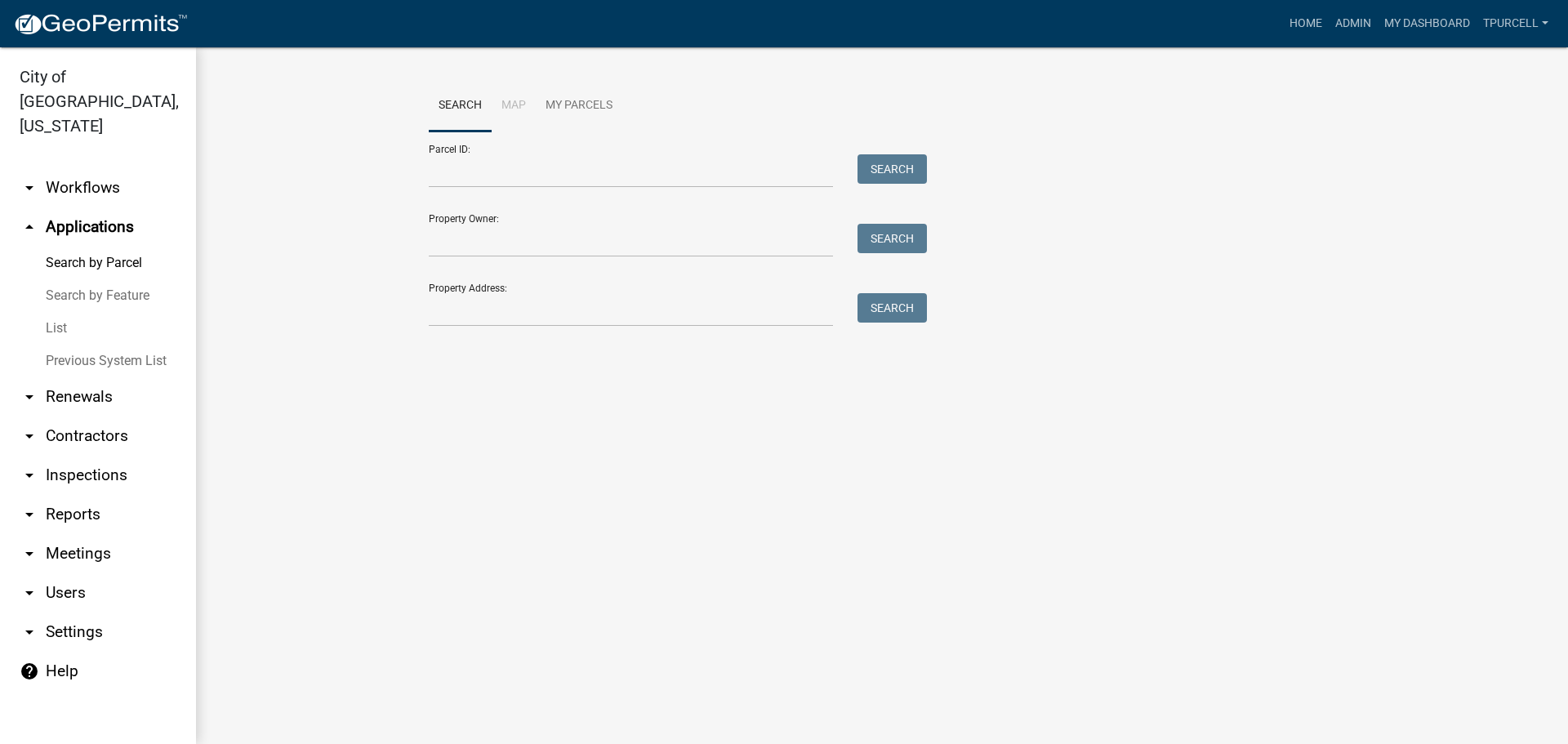
click at [56, 312] on link "List" at bounding box center [98, 328] width 196 height 32
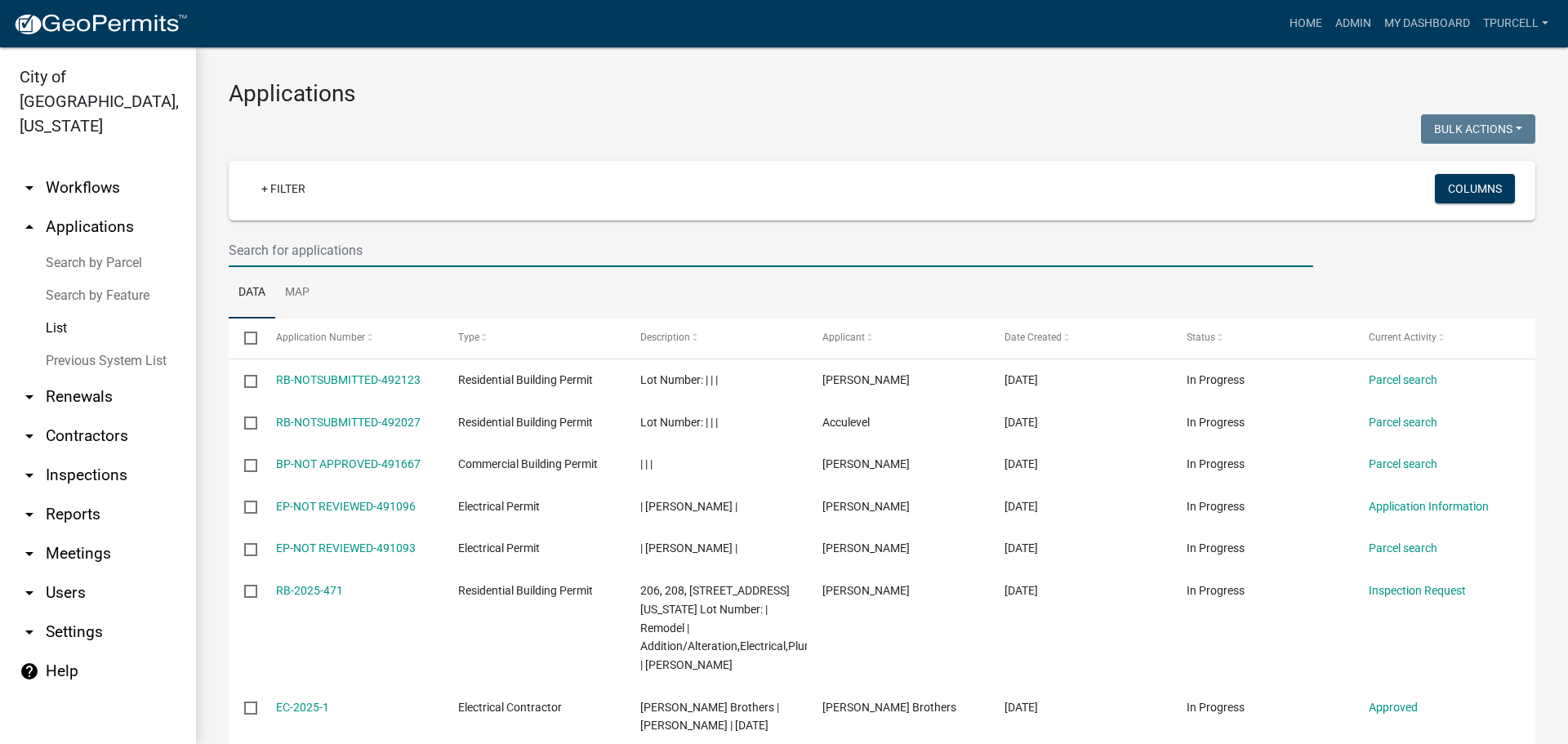
click at [284, 253] on input "text" at bounding box center [771, 250] width 1085 height 33
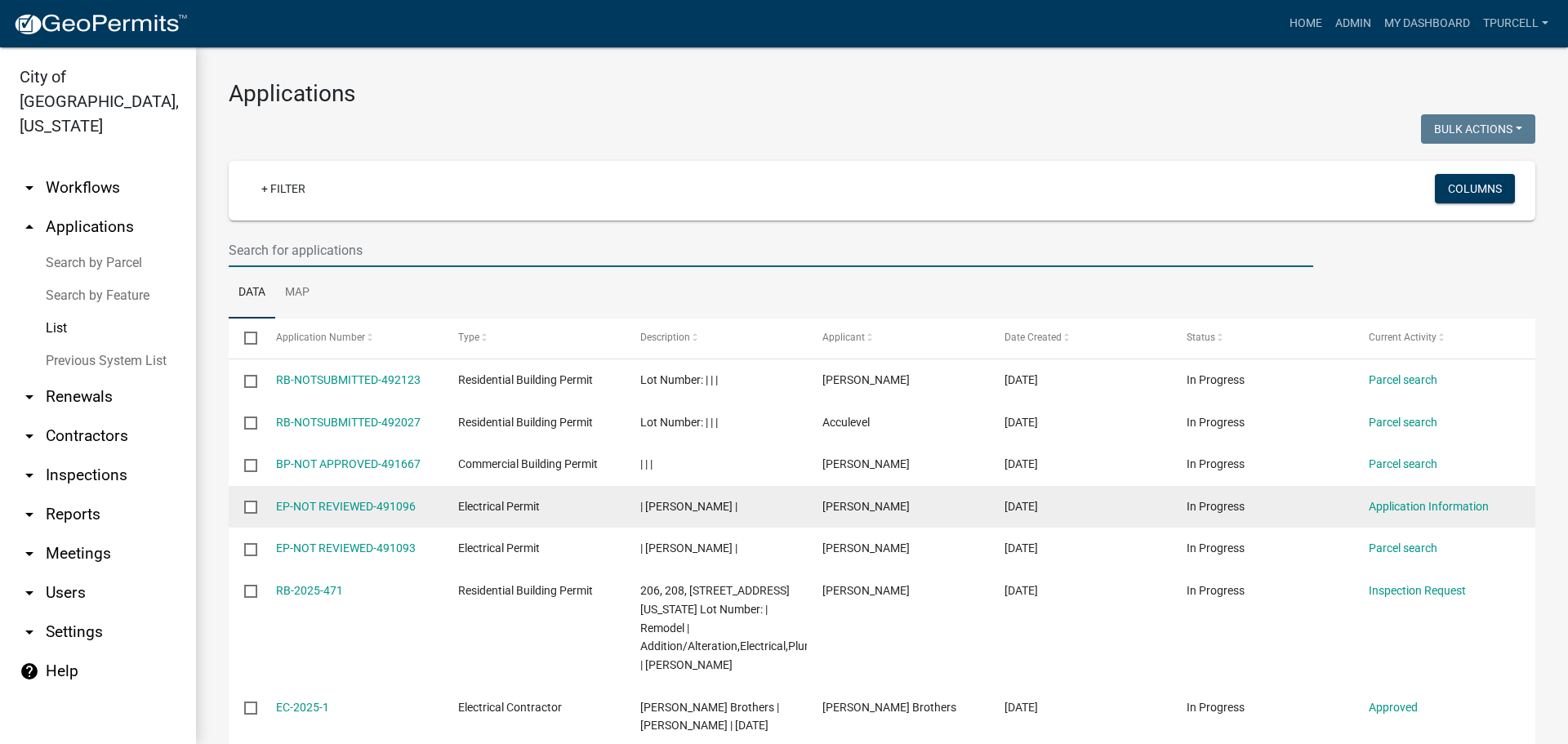
click at [515, 405] on wm-datatable "Bulk Actions Void Expire Lock Withdraw + Filter Columns Data Map Select Applica…" at bounding box center [881, 570] width 1306 height 912
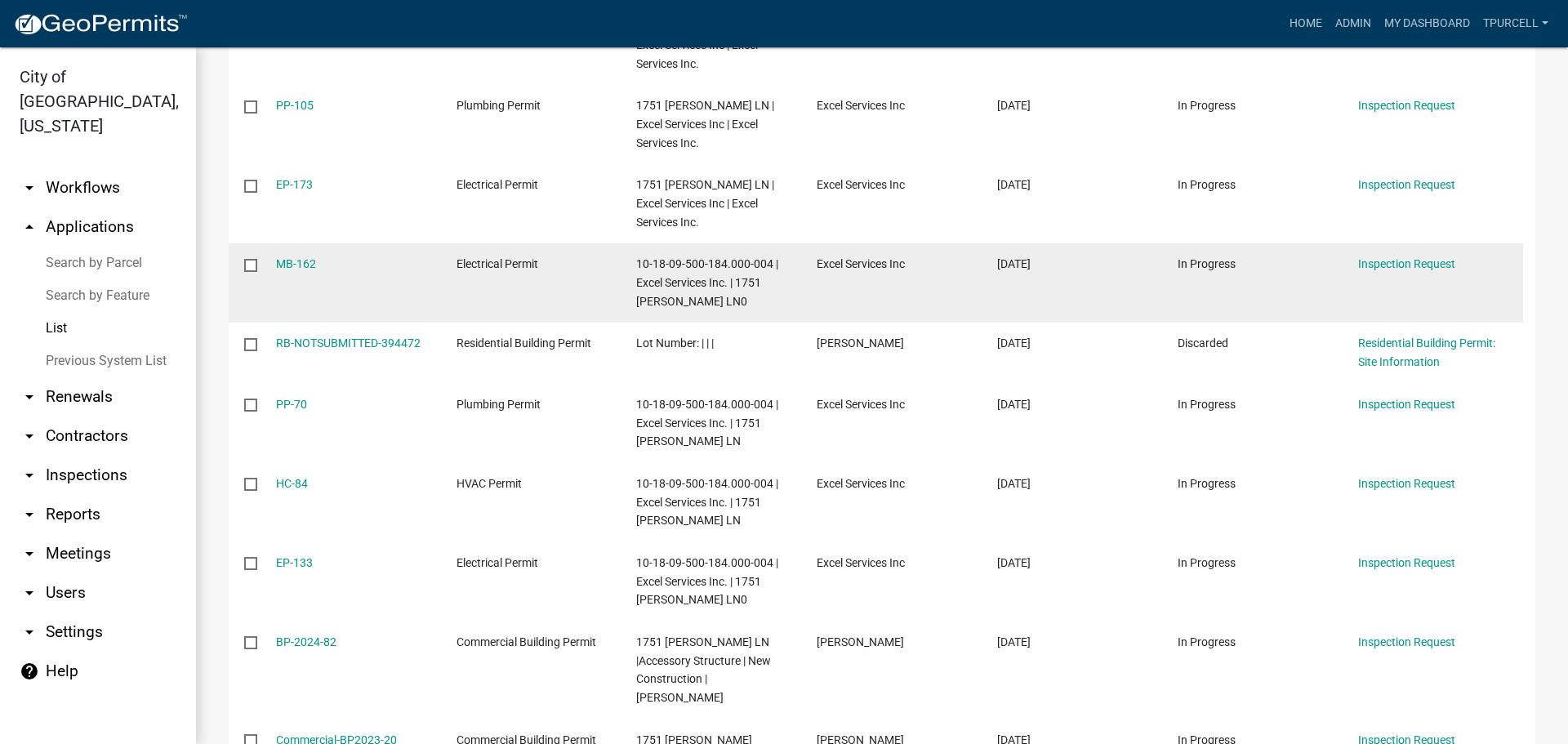
scroll to position [327, 0]
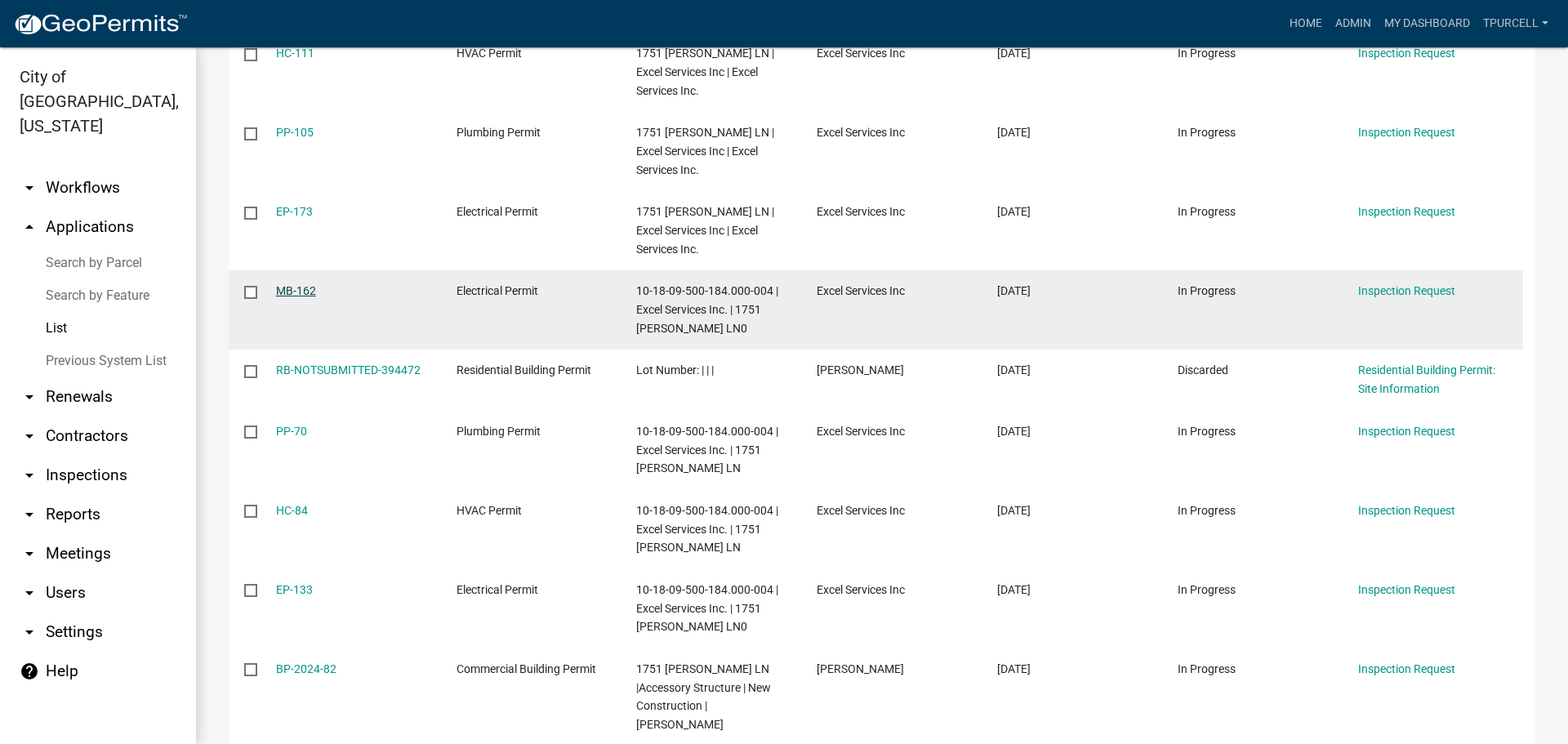
type input "1751 penny martin"
click at [297, 286] on link "MB-162" at bounding box center [296, 290] width 40 height 13
